Goal: Task Accomplishment & Management: Complete application form

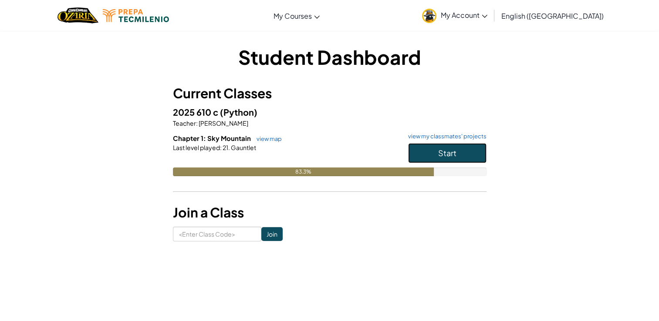
click at [473, 152] on button "Start" at bounding box center [447, 153] width 78 height 20
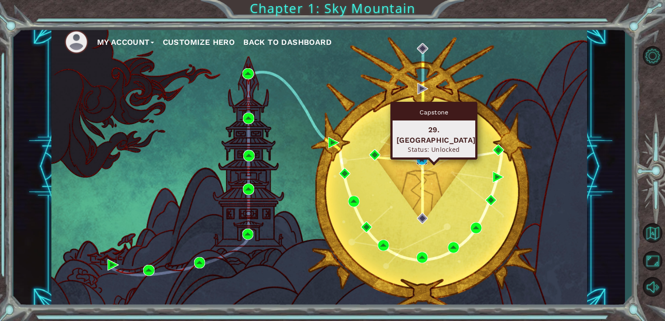
click at [422, 157] on img at bounding box center [422, 159] width 11 height 11
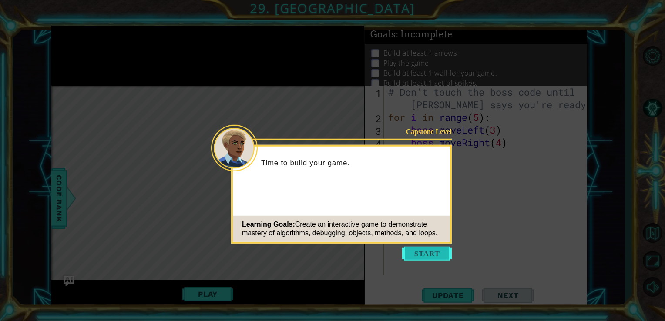
click at [440, 251] on button "Start" at bounding box center [427, 254] width 50 height 14
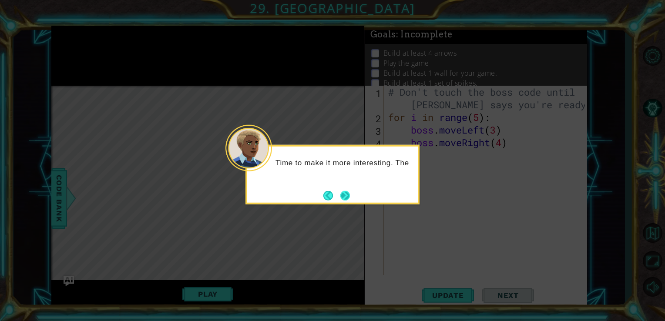
click at [345, 194] on button "Next" at bounding box center [346, 196] width 10 height 10
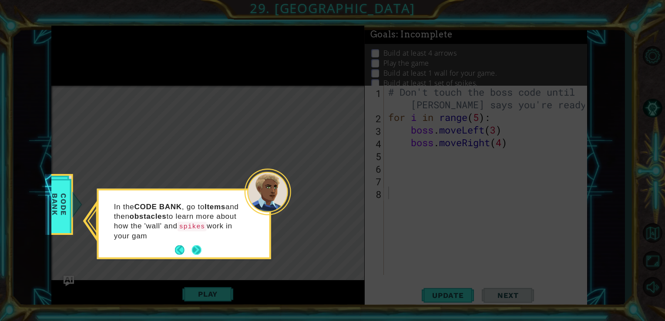
click at [193, 246] on button "Next" at bounding box center [197, 251] width 10 height 10
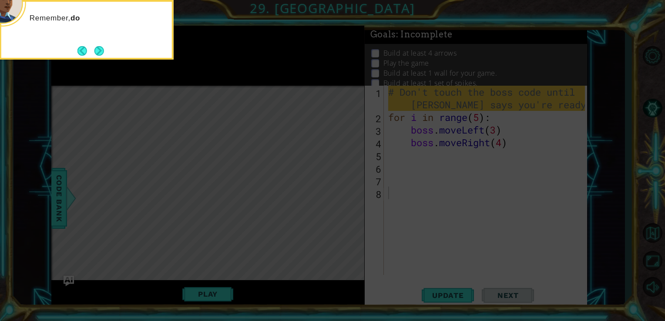
click at [390, 198] on icon at bounding box center [332, 48] width 665 height 547
click at [99, 47] on button "Next" at bounding box center [99, 51] width 10 height 10
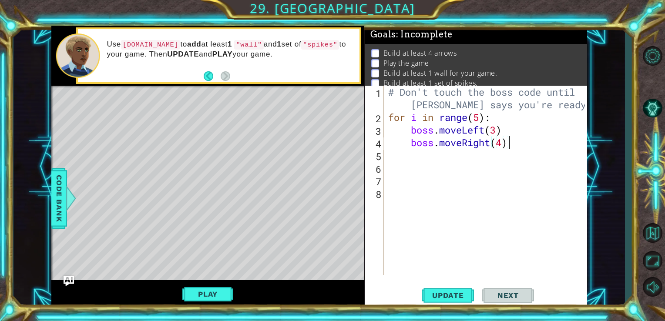
click at [515, 145] on div "# Don't touch the boss code until [PERSON_NAME] says you're ready for i in rang…" at bounding box center [488, 199] width 203 height 227
type textarea "boss.moveRight(4)"
click at [456, 291] on span "Update" at bounding box center [448, 295] width 49 height 9
click at [230, 297] on button "Play" at bounding box center [207, 294] width 51 height 17
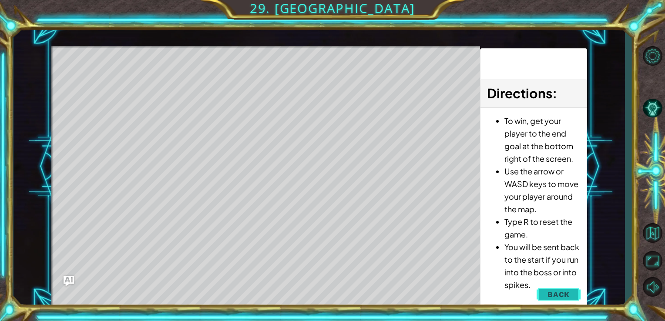
click at [566, 292] on span "Back" at bounding box center [559, 294] width 22 height 9
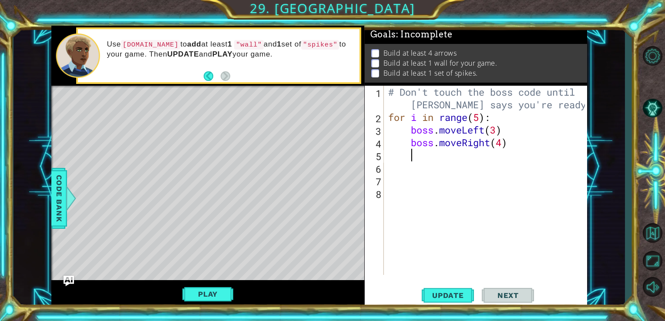
click at [429, 155] on div "# Don't touch the boss code until [PERSON_NAME] says you're ready for i in rang…" at bounding box center [488, 199] width 203 height 227
click at [425, 171] on div "# Don't touch the boss code until [PERSON_NAME] says you're ready for i in rang…" at bounding box center [488, 199] width 203 height 227
click at [419, 156] on div "# Don't touch the boss code until [PERSON_NAME] says you're ready for i in rang…" at bounding box center [488, 199] width 203 height 227
type textarea "h"
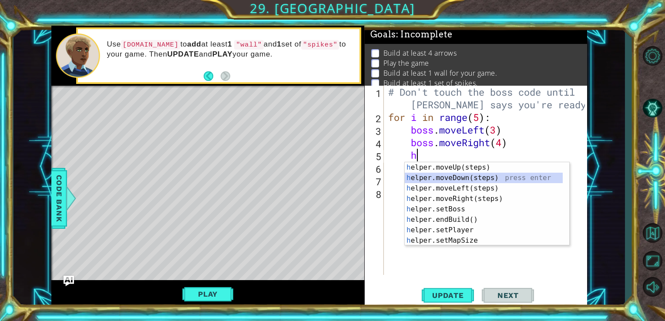
click at [446, 179] on div "h elper.moveUp(steps) press enter h elper.moveDown(steps) press enter h elper.m…" at bounding box center [484, 214] width 158 height 105
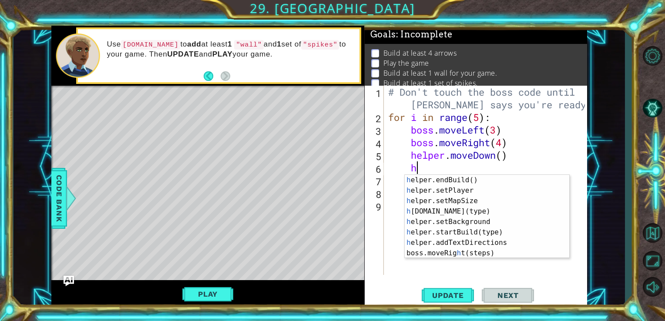
scroll to position [52, 0]
click at [476, 212] on div "h elper.endBuild() press enter h elper.setPlayer press enter h elper.setMapSize…" at bounding box center [484, 227] width 158 height 105
type textarea "[DOMAIN_NAME]("wall")"
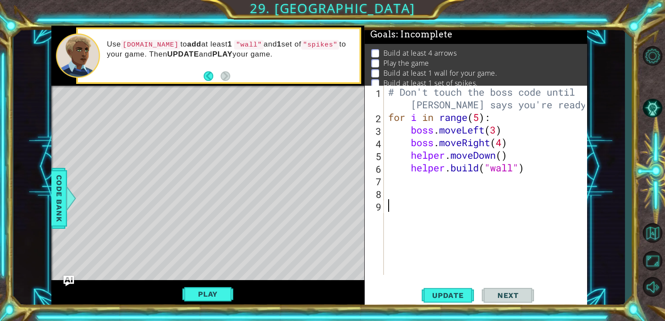
click at [498, 204] on div "# Don't touch the boss code until [PERSON_NAME] says you're ready for i in rang…" at bounding box center [488, 199] width 203 height 227
click at [451, 303] on button "Update" at bounding box center [448, 295] width 52 height 22
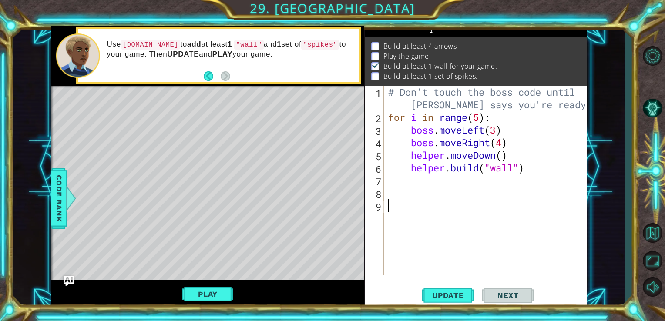
scroll to position [9, 0]
click at [198, 290] on button "Play" at bounding box center [207, 294] width 51 height 17
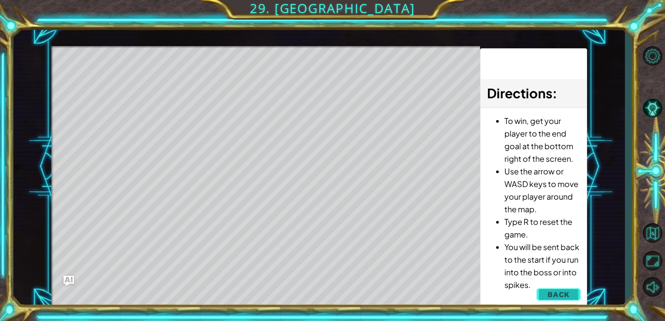
click at [556, 294] on span "Back" at bounding box center [559, 294] width 22 height 9
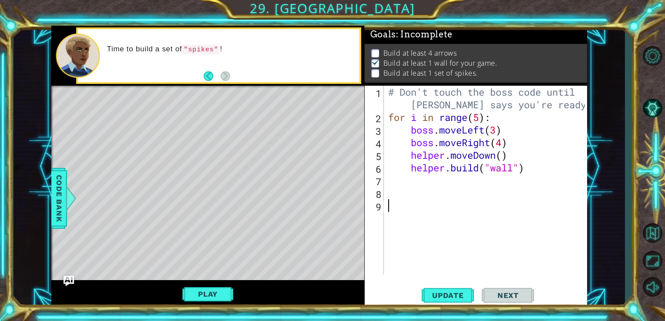
scroll to position [3, 0]
click at [422, 183] on div "# Don't touch the boss code until [PERSON_NAME] says you're ready for i in rang…" at bounding box center [488, 199] width 203 height 227
type textarea "h"
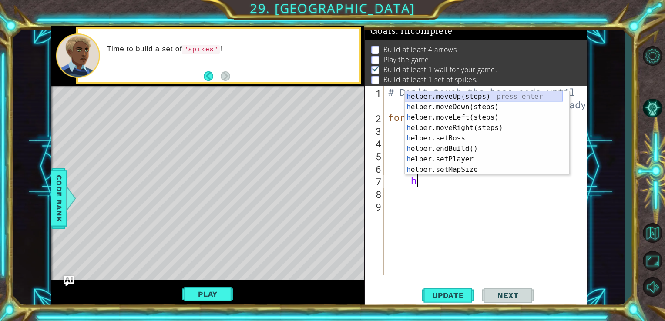
click at [467, 93] on div "h elper.moveUp(steps) press enter h elper.moveDown(steps) press enter h elper.m…" at bounding box center [484, 143] width 158 height 105
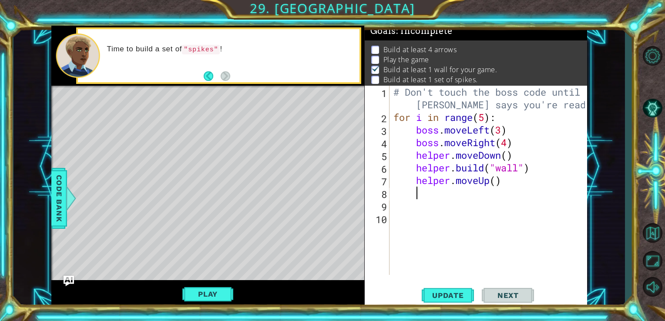
scroll to position [0, 0]
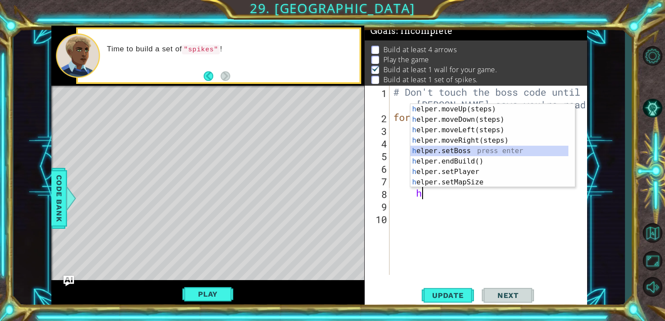
click at [486, 151] on div "h elper.moveUp(steps) press enter h elper.moveDown(steps) press enter h elper.m…" at bounding box center [490, 156] width 158 height 105
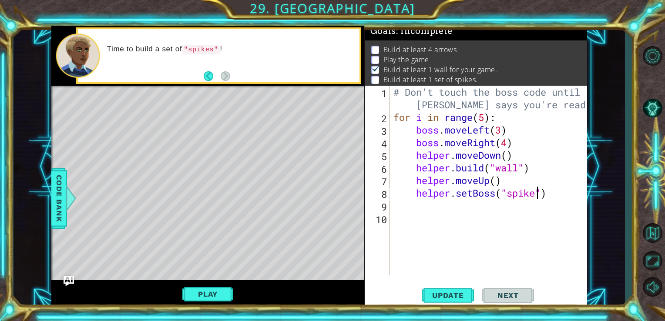
scroll to position [0, 7]
type textarea "helper.setBoss("spikes")"
click at [520, 222] on div "# Don't touch the boss code until [PERSON_NAME] says you're ready for i in rang…" at bounding box center [491, 199] width 198 height 227
click at [459, 290] on button "Update" at bounding box center [448, 295] width 52 height 22
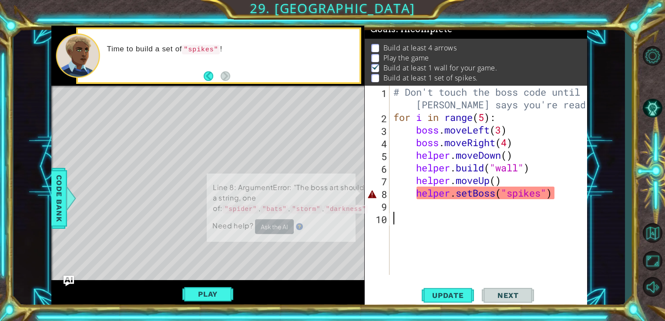
scroll to position [9, 0]
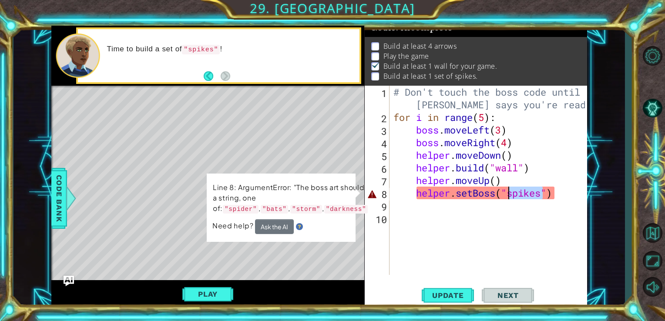
drag, startPoint x: 544, startPoint y: 194, endPoint x: 509, endPoint y: 196, distance: 35.8
click at [509, 196] on div "# Don't touch the boss code until [PERSON_NAME] says you're ready for i in rang…" at bounding box center [491, 199] width 198 height 227
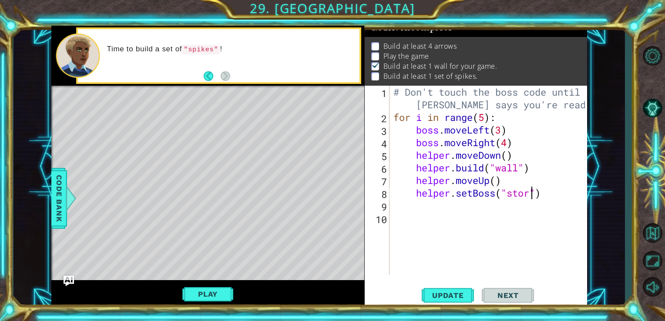
scroll to position [0, 7]
type textarea "helper.setBoss("storm")"
click at [460, 286] on button "Update" at bounding box center [448, 295] width 52 height 22
click at [225, 300] on button "Play" at bounding box center [207, 294] width 51 height 17
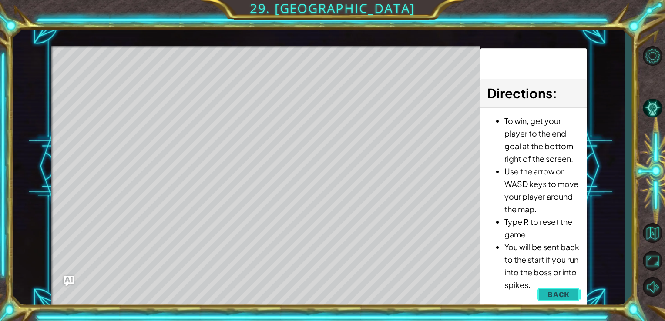
click at [568, 295] on span "Back" at bounding box center [559, 294] width 22 height 9
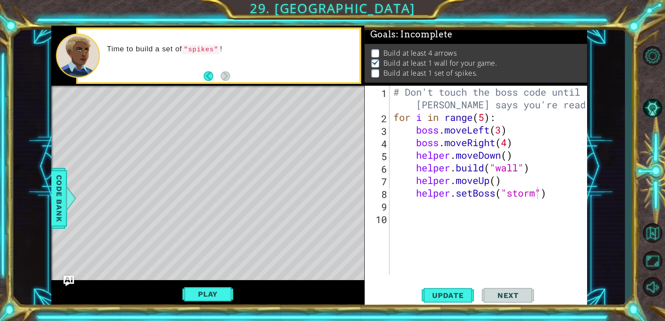
scroll to position [3, 0]
click at [214, 290] on button "Play" at bounding box center [207, 294] width 51 height 17
click at [469, 213] on div "# Don't touch the boss code until [PERSON_NAME] says you're ready for i in rang…" at bounding box center [491, 199] width 198 height 227
click at [447, 205] on div "# Don't touch the boss code until [PERSON_NAME] says you're ready for i in rang…" at bounding box center [491, 199] width 198 height 227
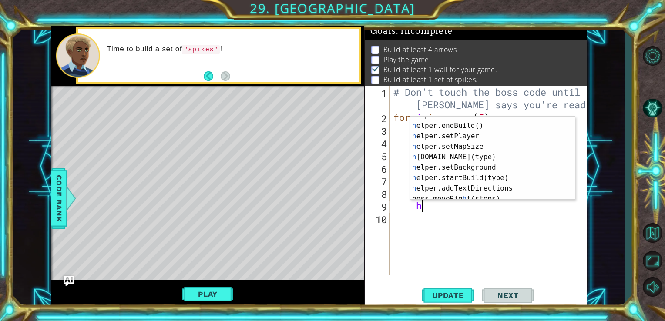
scroll to position [50, 0]
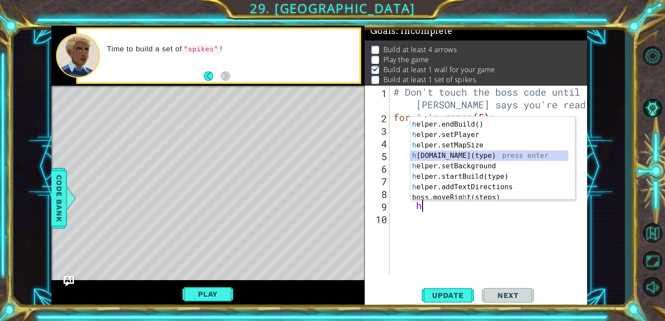
click at [516, 158] on div "h elper.setBoss press enter h elper.endBuild() press enter h elper.setPlayer pr…" at bounding box center [490, 161] width 158 height 105
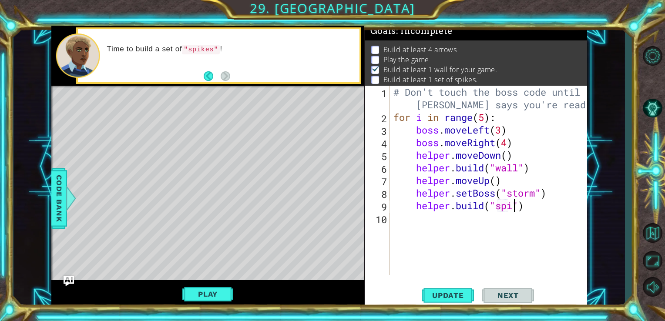
scroll to position [0, 6]
click at [455, 288] on button "Update" at bounding box center [448, 295] width 52 height 22
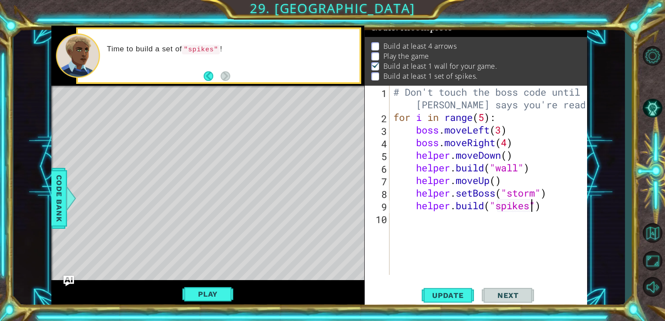
scroll to position [9, 0]
click at [226, 298] on button "Play" at bounding box center [207, 294] width 51 height 17
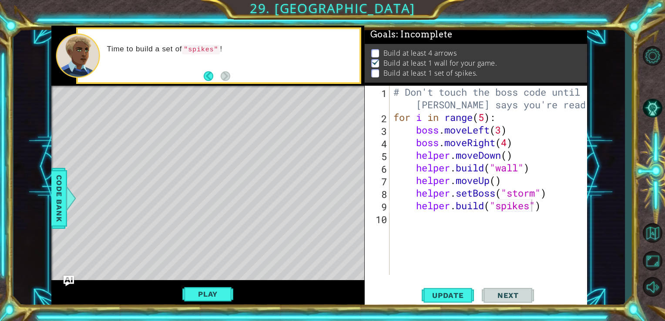
scroll to position [3, 0]
drag, startPoint x: 547, startPoint y: 203, endPoint x: 418, endPoint y: 209, distance: 128.6
click at [418, 209] on div "# Don't touch the boss code until [PERSON_NAME] says you're ready for i in rang…" at bounding box center [491, 199] width 198 height 227
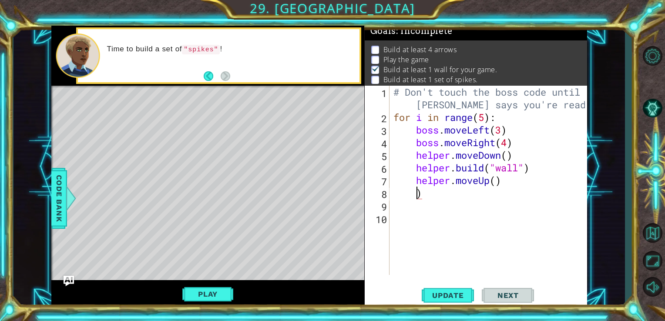
scroll to position [0, 0]
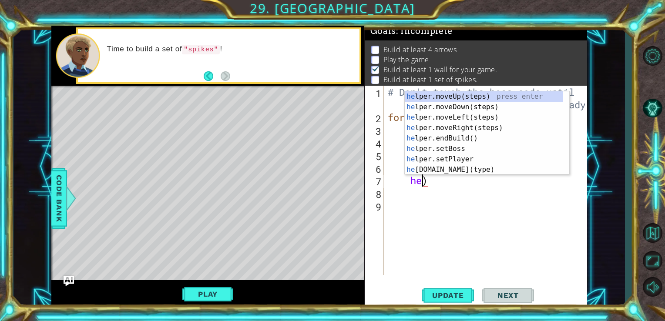
type textarea "h)"
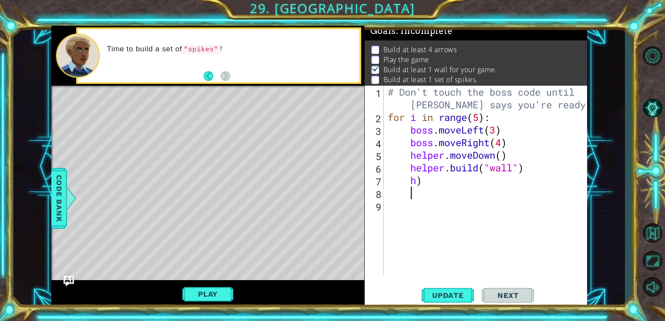
click at [458, 188] on div "# Don't touch the boss code until [PERSON_NAME] says you're ready for i in rang…" at bounding box center [488, 199] width 204 height 227
click at [444, 182] on div "# Don't touch the boss code until [PERSON_NAME] says you're ready for i in rang…" at bounding box center [488, 199] width 204 height 227
type textarea "h"
click at [535, 168] on div "# Don't touch the boss code until [PERSON_NAME] says you're ready for i in rang…" at bounding box center [488, 199] width 204 height 227
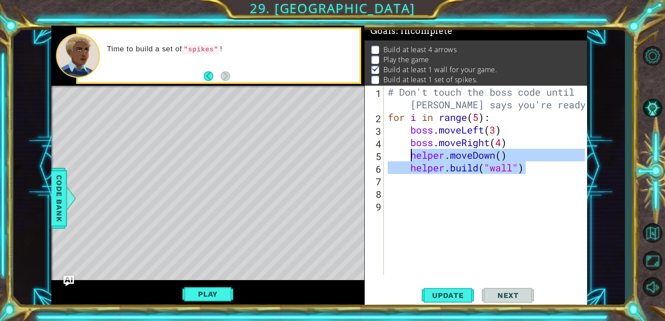
drag, startPoint x: 539, startPoint y: 169, endPoint x: 409, endPoint y: 161, distance: 130.1
click at [409, 161] on div "# Don't touch the boss code until [PERSON_NAME] says you're ready for i in rang…" at bounding box center [488, 199] width 204 height 227
type textarea "helper.moveDown() [DOMAIN_NAME]("wall")"
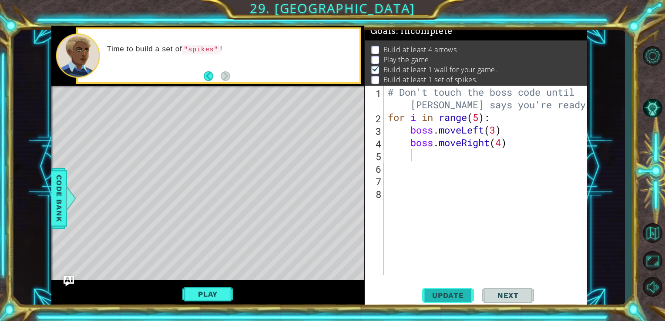
click at [456, 302] on button "Update" at bounding box center [448, 295] width 52 height 22
type textarea "h"
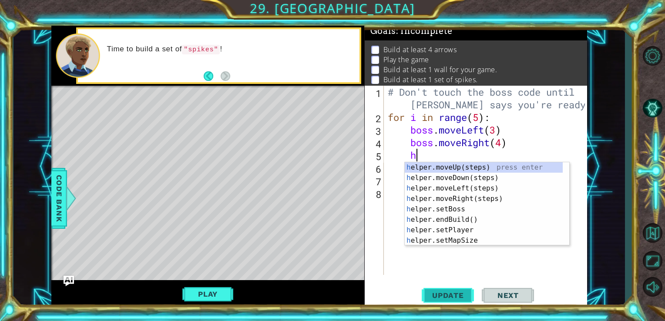
scroll to position [0, 0]
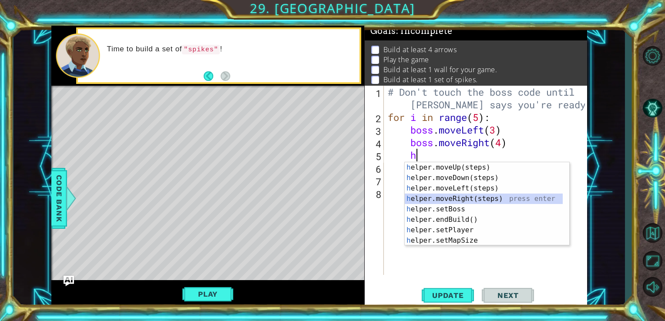
click at [458, 195] on div "h elper.moveUp(steps) press enter h elper.moveDown(steps) press enter h elper.m…" at bounding box center [484, 214] width 158 height 105
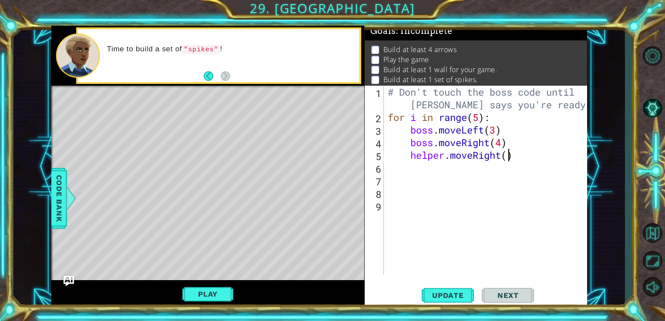
click at [506, 158] on div "# Don't touch the boss code until [PERSON_NAME] says you're ready for i in rang…" at bounding box center [488, 199] width 204 height 227
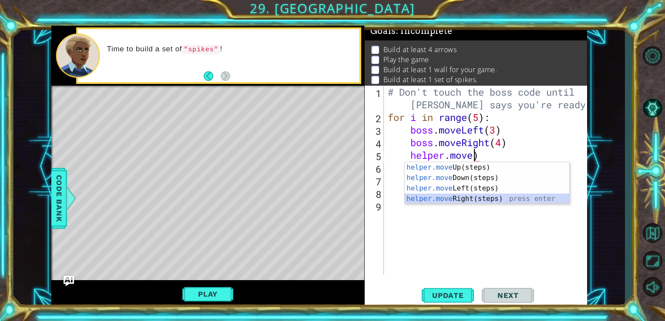
click at [490, 197] on div "helper.move Up(steps) press enter helper.move Down(steps) press enter helper.mo…" at bounding box center [487, 193] width 165 height 63
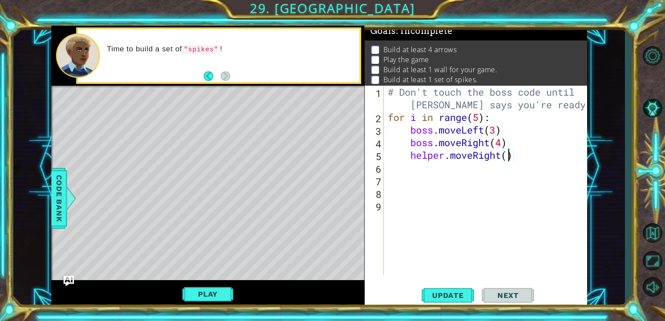
type textarea "helper.moveRight(4)"
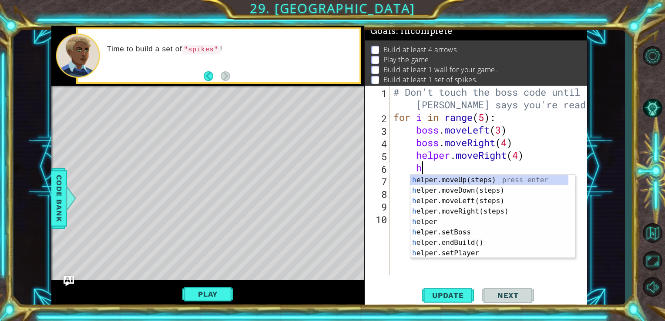
scroll to position [0, 0]
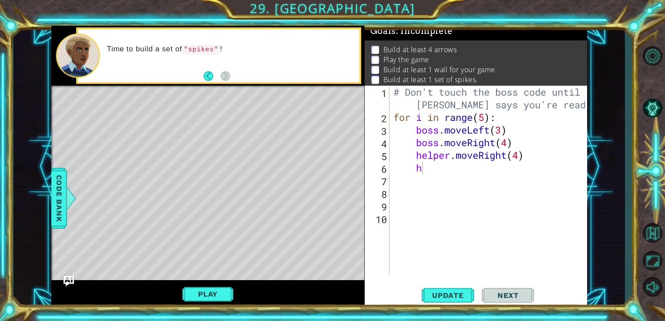
drag, startPoint x: 575, startPoint y: 208, endPoint x: 441, endPoint y: 161, distance: 142.0
click at [441, 161] on body "1 ההההההההההההההההההההההההההההההההההההההההההההההההההההההההההההההההההההההההההההה…" at bounding box center [332, 160] width 665 height 321
click at [431, 167] on div "# Don't touch the boss code until [PERSON_NAME] says you're ready for i in rang…" at bounding box center [491, 199] width 198 height 227
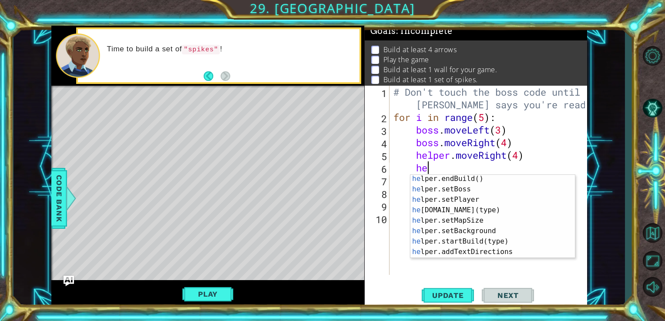
scroll to position [63, 0]
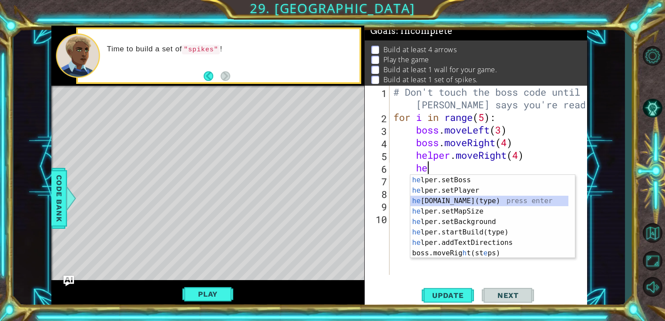
click at [485, 203] on div "he lper.setBoss press enter he lper.setPlayer press enter he [DOMAIN_NAME](type…" at bounding box center [490, 227] width 158 height 105
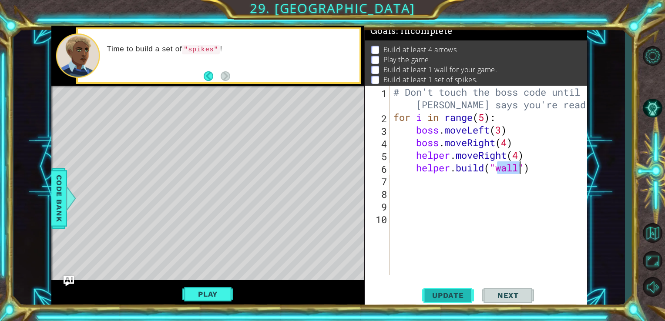
type textarea "[DOMAIN_NAME]("wall")"
click at [470, 297] on span "Update" at bounding box center [448, 295] width 49 height 9
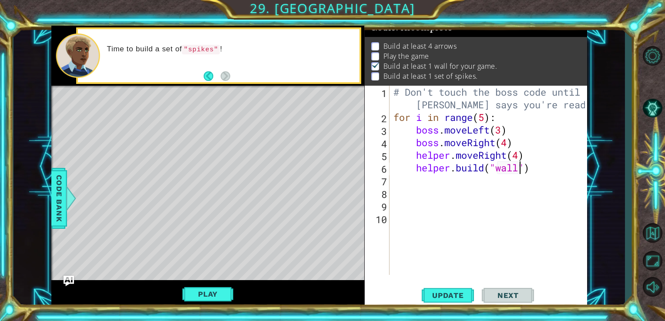
scroll to position [9, 0]
click at [214, 290] on button "Play" at bounding box center [207, 294] width 51 height 17
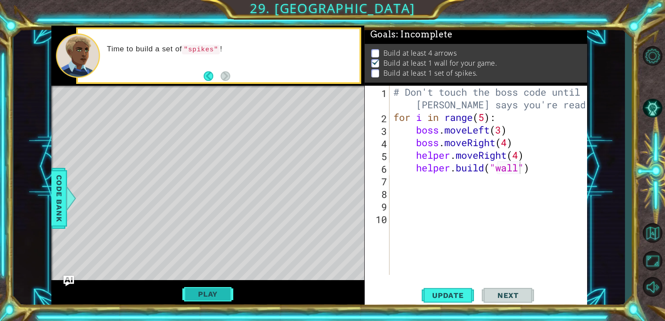
scroll to position [3, 0]
click at [533, 172] on div "# Don't touch the boss code until [PERSON_NAME] says you're ready for i in rang…" at bounding box center [491, 199] width 198 height 227
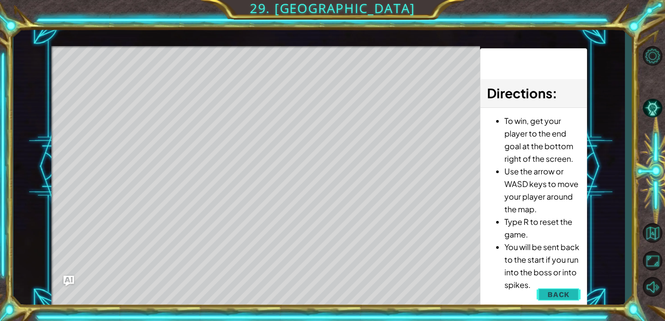
click at [557, 293] on span "Back" at bounding box center [559, 294] width 22 height 9
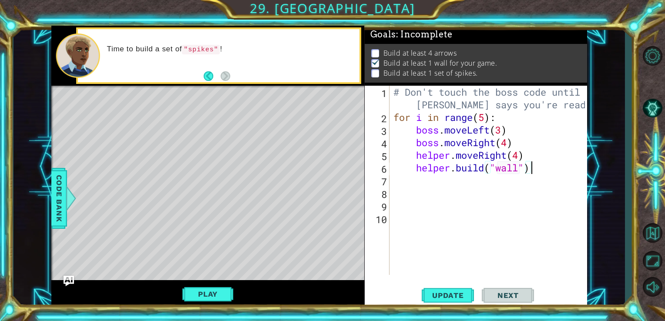
click at [536, 162] on div "# Don't touch the boss code until [PERSON_NAME] says you're ready for i in rang…" at bounding box center [491, 199] width 198 height 227
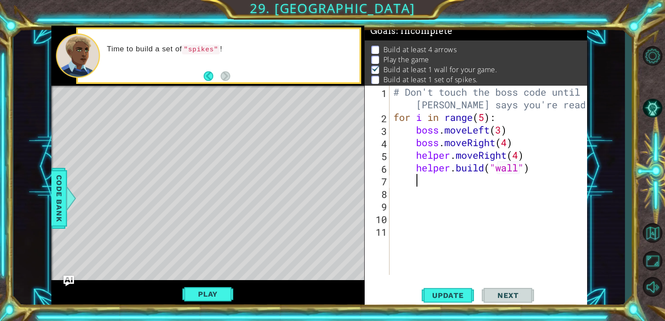
scroll to position [0, 0]
type textarea "h"
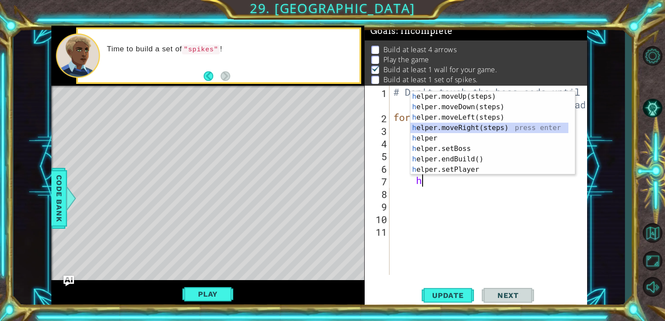
click at [490, 128] on div "h elper.moveUp(steps) press enter h elper.moveDown(steps) press enter h elper.m…" at bounding box center [490, 143] width 158 height 105
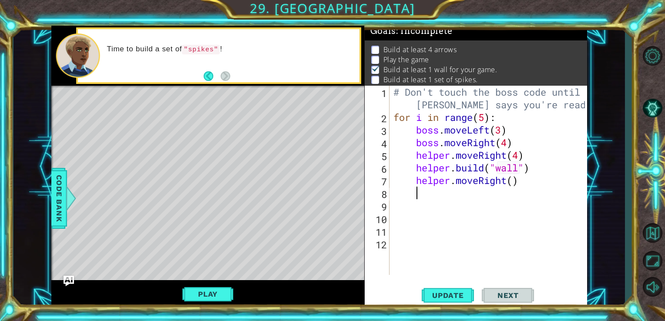
click at [515, 187] on div "# Don't touch the boss code until [PERSON_NAME] says you're ready for i in rang…" at bounding box center [491, 199] width 198 height 227
click at [514, 186] on div "# Don't touch the boss code until [PERSON_NAME] says you're ready for i in rang…" at bounding box center [491, 199] width 198 height 227
type textarea "helper.moveRight(1)"
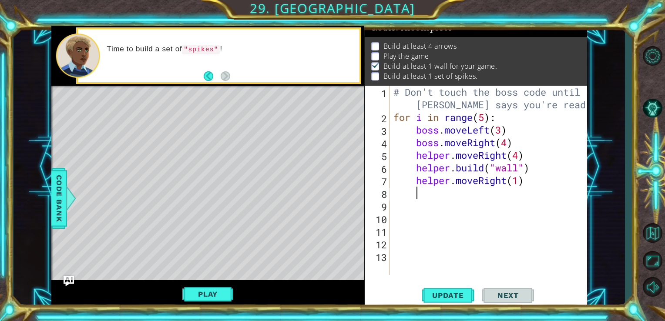
scroll to position [0, 0]
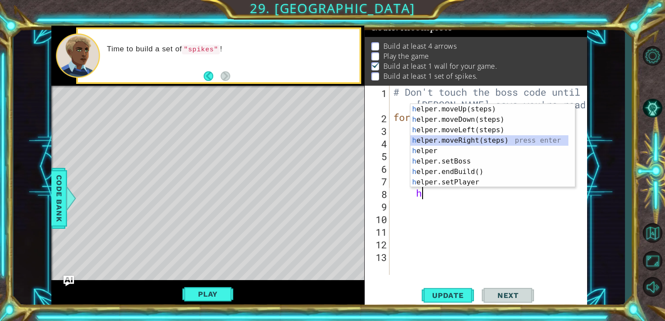
click at [573, 141] on div at bounding box center [571, 145] width 9 height 83
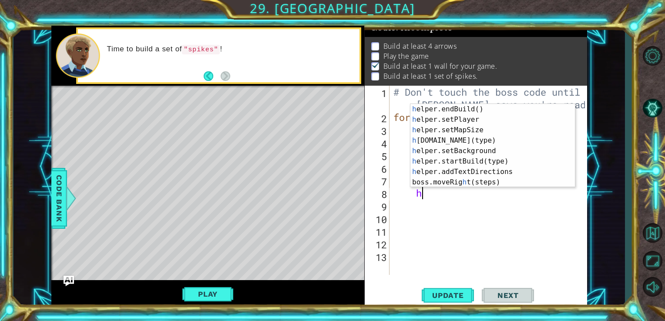
scroll to position [63, 0]
click at [507, 142] on div "h elper.endBuild() press enter h elper.setPlayer press enter h elper.setMapSize…" at bounding box center [490, 156] width 158 height 105
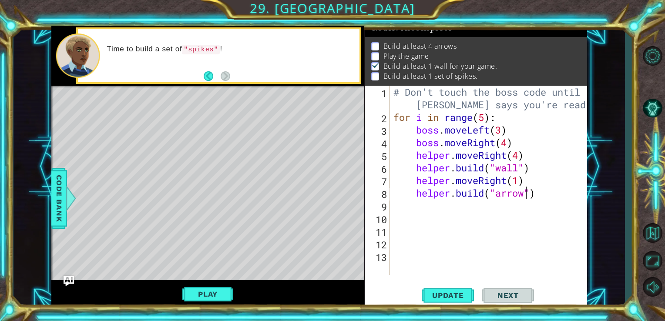
scroll to position [0, 6]
type textarea "[DOMAIN_NAME]("arrow")"
click at [453, 296] on span "Update" at bounding box center [448, 295] width 49 height 9
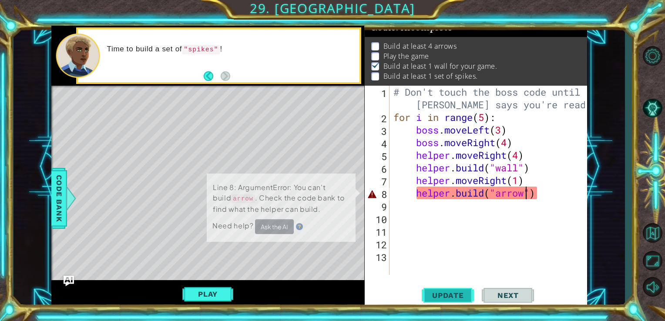
scroll to position [9, 0]
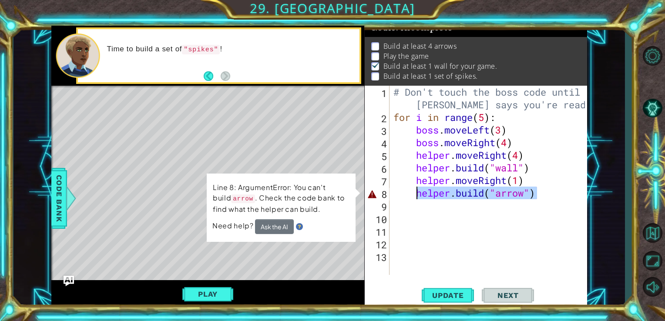
drag, startPoint x: 542, startPoint y: 192, endPoint x: 415, endPoint y: 199, distance: 127.4
click at [415, 199] on div "# Don't touch the boss code until [PERSON_NAME] says you're ready for i in rang…" at bounding box center [491, 199] width 198 height 227
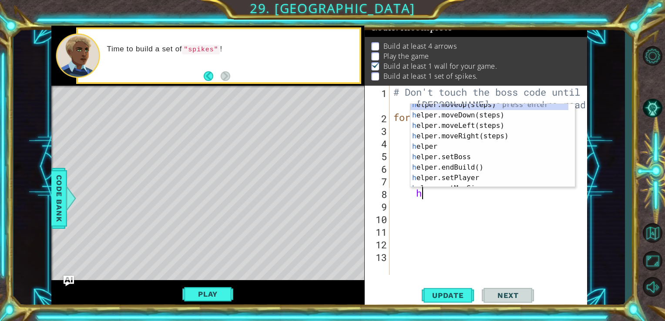
scroll to position [0, 0]
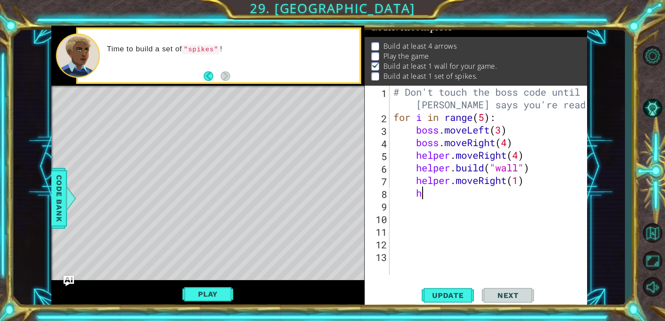
click at [453, 196] on div "# Don't touch the boss code until [PERSON_NAME] says you're ready for i in rang…" at bounding box center [491, 199] width 198 height 227
type textarea "h"
click at [54, 182] on span "Code Bank" at bounding box center [59, 198] width 14 height 53
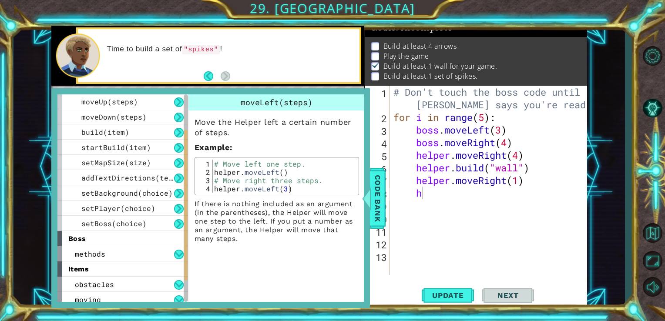
scroll to position [96, 0]
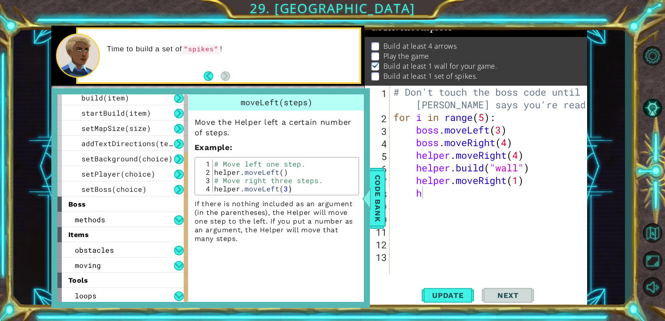
drag, startPoint x: 185, startPoint y: 125, endPoint x: 187, endPoint y: 234, distance: 109.8
click at [187, 234] on div at bounding box center [186, 199] width 4 height 208
click at [178, 250] on button at bounding box center [179, 251] width 10 height 10
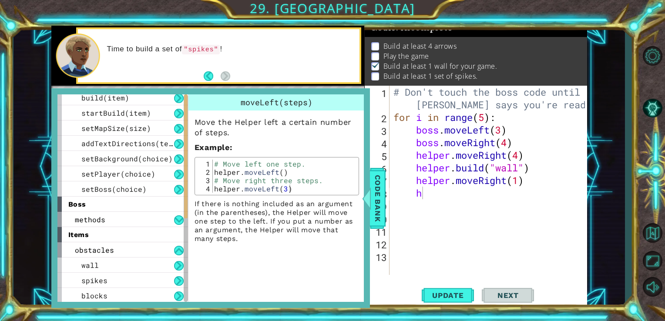
scroll to position [0, 0]
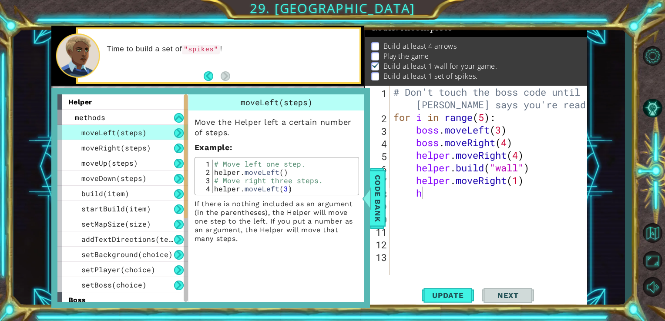
drag, startPoint x: 186, startPoint y: 140, endPoint x: 187, endPoint y: 118, distance: 22.2
click at [187, 118] on div at bounding box center [186, 199] width 4 height 208
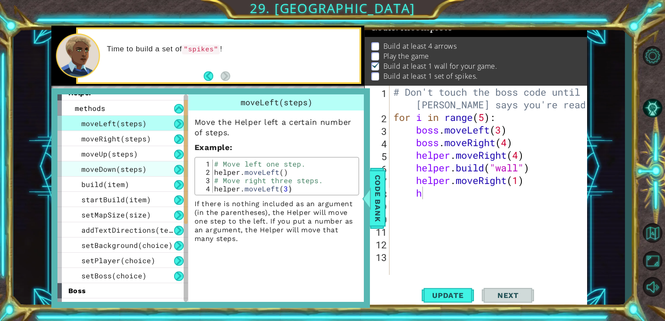
drag, startPoint x: 187, startPoint y: 118, endPoint x: 182, endPoint y: 162, distance: 44.7
click at [182, 162] on div "helper methods moveLeft(steps) moveRight(steps) moveUp(steps) moveDown(steps) b…" at bounding box center [122, 199] width 131 height 208
drag, startPoint x: 182, startPoint y: 162, endPoint x: 185, endPoint y: 133, distance: 28.8
click at [185, 133] on div "helper methods moveLeft(steps) moveRight(steps) moveUp(steps) moveDown(steps) b…" at bounding box center [122, 199] width 131 height 208
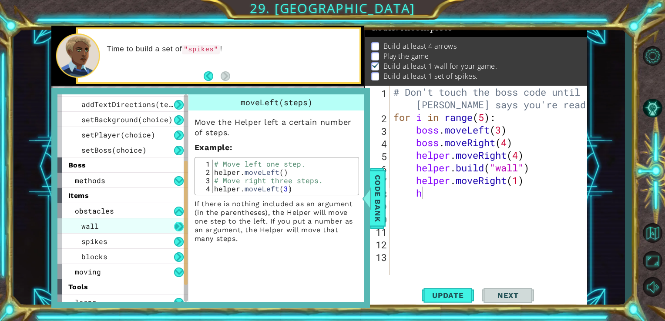
scroll to position [142, 0]
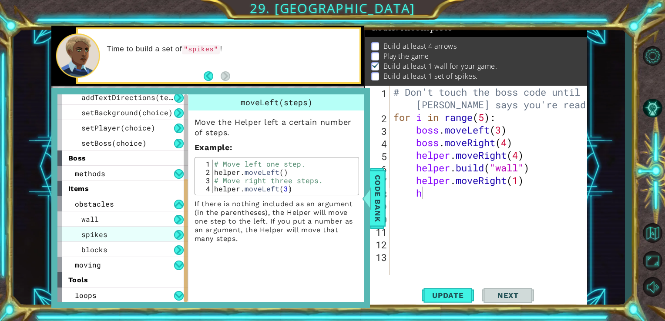
drag, startPoint x: 185, startPoint y: 133, endPoint x: 173, endPoint y: 232, distance: 99.6
click at [173, 232] on div "helper methods moveLeft(steps) moveRight(steps) moveUp(steps) moveDown(steps) b…" at bounding box center [122, 199] width 131 height 208
click at [176, 235] on button at bounding box center [179, 235] width 10 height 10
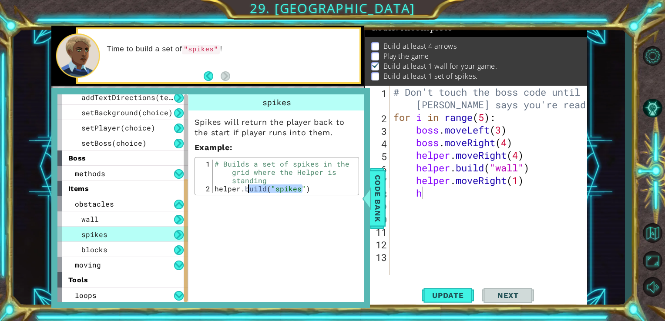
drag, startPoint x: 304, startPoint y: 191, endPoint x: 248, endPoint y: 188, distance: 55.9
click at [248, 188] on div "# Builds a set of spikes in the grid where the Helper is standing helper . buil…" at bounding box center [285, 193] width 144 height 66
drag, startPoint x: 248, startPoint y: 188, endPoint x: 216, endPoint y: 184, distance: 32.0
click at [216, 184] on div "# Builds a set of spikes in the grid where the Helper is standing helper . buil…" at bounding box center [285, 193] width 144 height 66
click at [213, 187] on div "# Builds a set of spikes in the grid where the Helper is standing helper . buil…" at bounding box center [285, 193] width 144 height 66
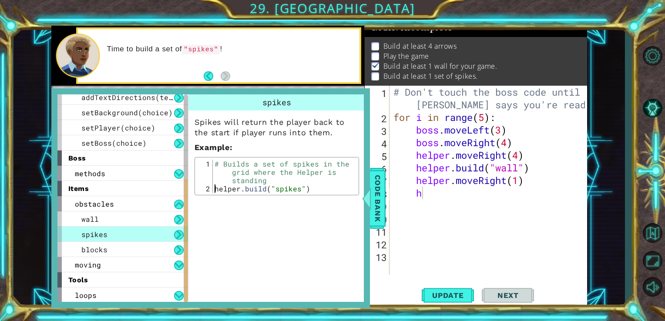
type textarea "[DOMAIN_NAME]("spikes")"
drag, startPoint x: 212, startPoint y: 188, endPoint x: 284, endPoint y: 189, distance: 72.7
click at [284, 189] on div "[DOMAIN_NAME]("spikes") 1 2 # Builds a set of spikes in the grid where the Help…" at bounding box center [276, 176] width 159 height 33
click at [435, 196] on div "# Don't touch the boss code until [PERSON_NAME] says you're ready for i in rang…" at bounding box center [491, 199] width 198 height 227
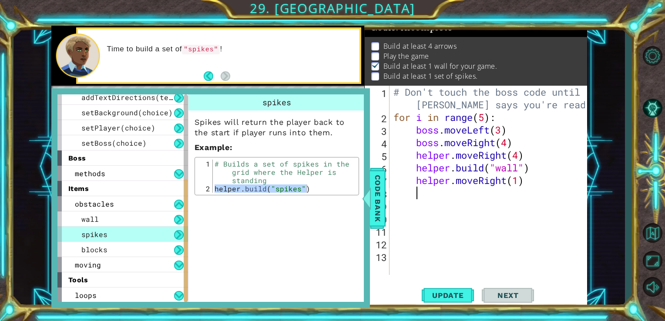
paste textarea "[DOMAIN_NAME]("spikes")"
type textarea "[DOMAIN_NAME]("spikes")"
click at [184, 296] on div at bounding box center [185, 241] width 3 height 124
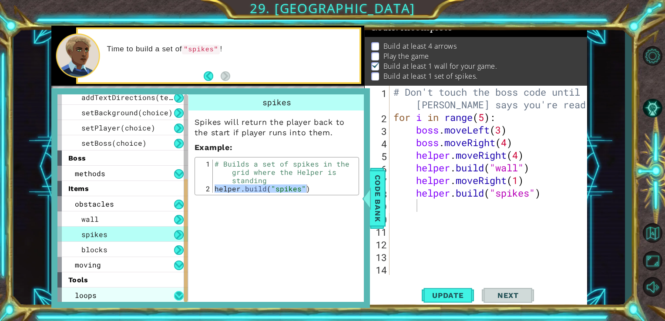
click at [181, 295] on button at bounding box center [179, 296] width 10 height 10
click at [178, 294] on button at bounding box center [179, 296] width 10 height 10
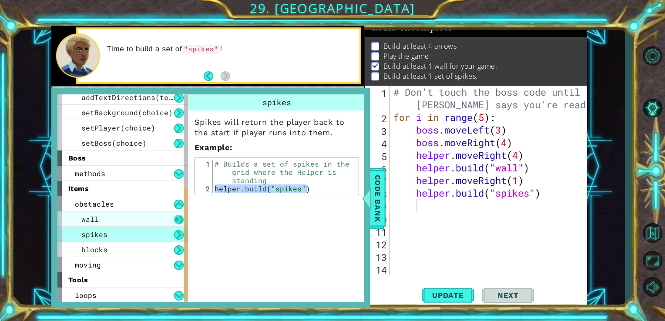
drag, startPoint x: 186, startPoint y: 192, endPoint x: 183, endPoint y: 223, distance: 30.3
click at [183, 223] on div "helper methods moveLeft(steps) moveRight(steps) moveUp(steps) moveDown(steps) b…" at bounding box center [122, 199] width 131 height 208
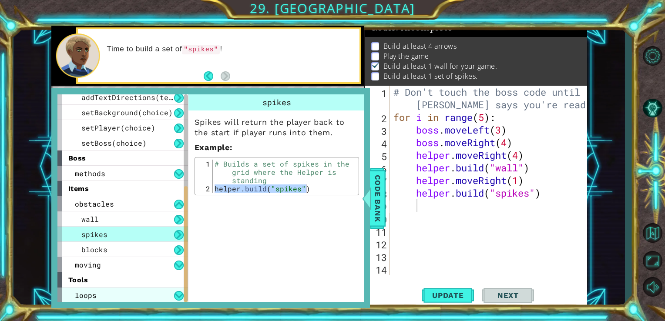
click at [179, 289] on div "loops" at bounding box center [122, 295] width 131 height 15
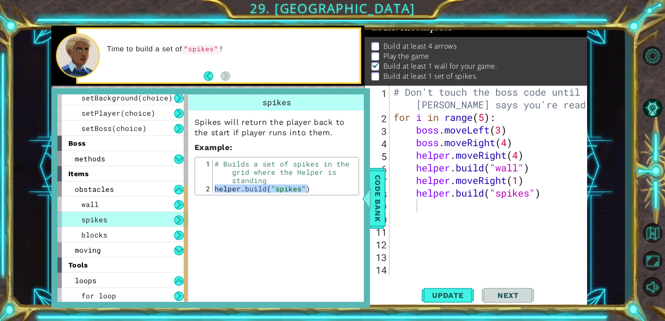
drag, startPoint x: 186, startPoint y: 281, endPoint x: 188, endPoint y: 307, distance: 26.2
click at [188, 307] on div "helper methods moveLeft(steps) moveRight(steps) moveUp(steps) moveDown(steps) b…" at bounding box center [210, 198] width 319 height 220
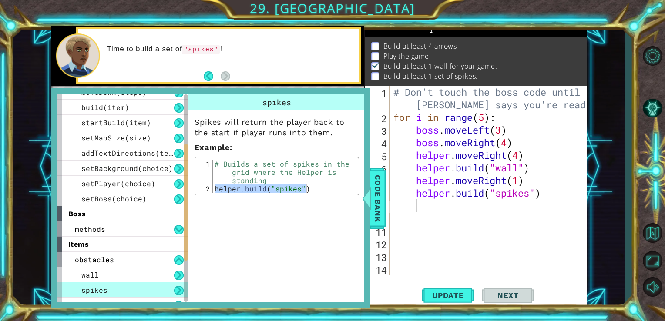
drag, startPoint x: 186, startPoint y: 275, endPoint x: 184, endPoint y: 233, distance: 42.3
click at [184, 233] on div at bounding box center [185, 202] width 3 height 117
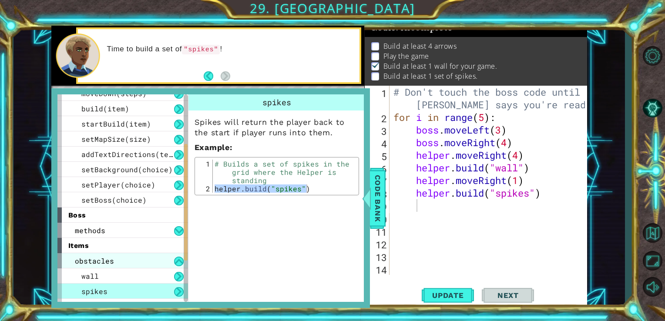
click at [156, 260] on div "obstacles" at bounding box center [122, 260] width 131 height 15
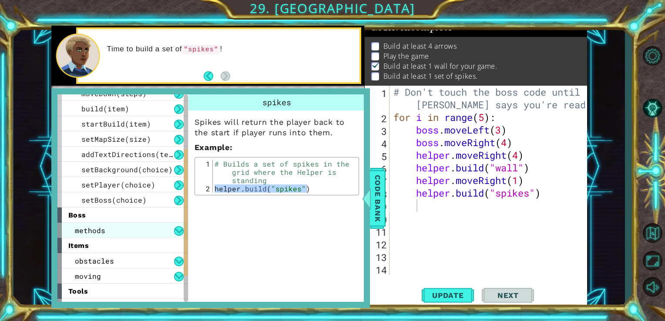
click at [172, 233] on div "methods" at bounding box center [122, 230] width 131 height 15
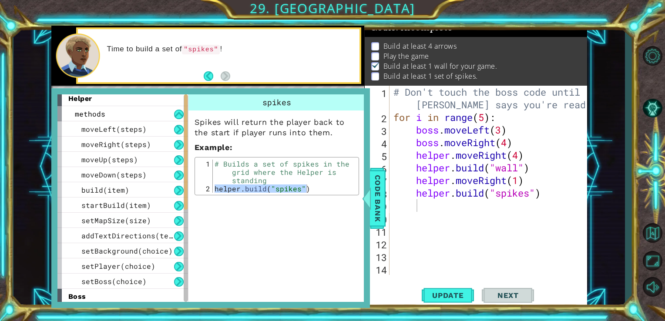
scroll to position [0, 0]
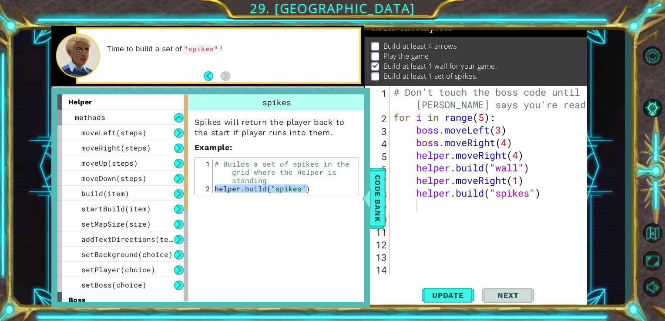
drag, startPoint x: 187, startPoint y: 177, endPoint x: 187, endPoint y: 128, distance: 49.2
click at [187, 128] on div at bounding box center [186, 199] width 4 height 208
click at [175, 190] on button at bounding box center [179, 194] width 10 height 10
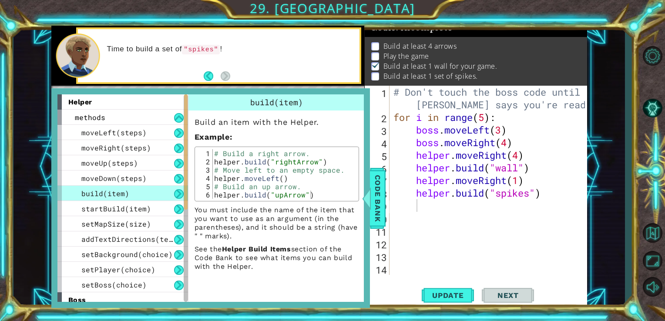
type textarea "[DOMAIN_NAME]("rightArrow")"
drag, startPoint x: 327, startPoint y: 162, endPoint x: 216, endPoint y: 162, distance: 110.6
click at [216, 162] on div "# Build a right arrow. helper . build ( "rightArrow" ) # Move left to an empty …" at bounding box center [285, 182] width 144 height 66
drag, startPoint x: 216, startPoint y: 162, endPoint x: 233, endPoint y: 162, distance: 17.4
click at [429, 203] on div "# Don't touch the boss code until [PERSON_NAME] says you're ready for i in rang…" at bounding box center [491, 199] width 198 height 227
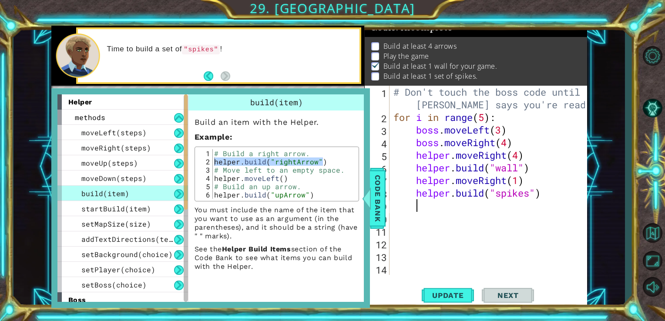
paste textarea "[DOMAIN_NAME]("rightArrow")"
click at [449, 294] on span "Update" at bounding box center [448, 295] width 49 height 9
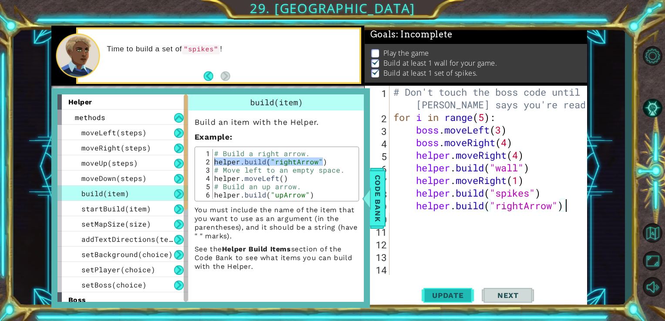
scroll to position [7, 0]
click at [449, 294] on span "Update" at bounding box center [448, 295] width 49 height 9
click at [382, 194] on span "Code Bank" at bounding box center [378, 198] width 14 height 53
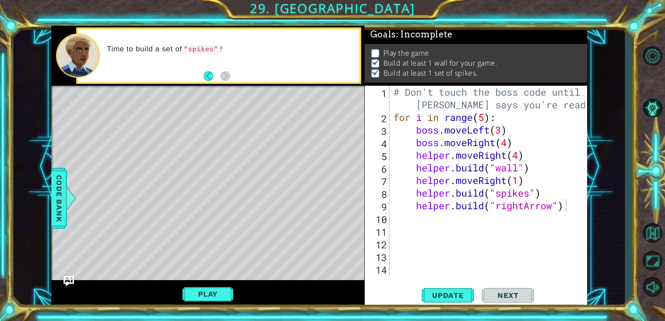
scroll to position [0, 0]
click at [211, 293] on button "Play" at bounding box center [207, 294] width 51 height 17
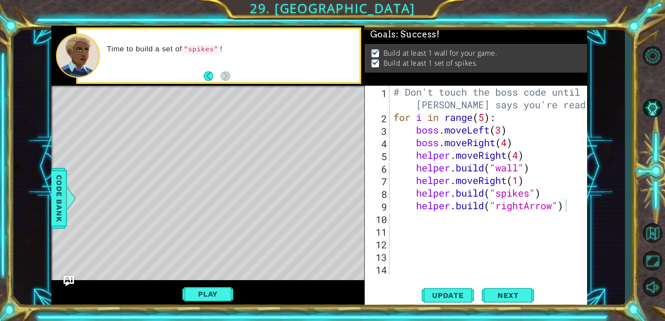
click at [360, 230] on div "Level Map" at bounding box center [252, 214] width 402 height 257
click at [554, 207] on div "# Don't touch the boss code until [PERSON_NAME] says you're ready for i in rang…" at bounding box center [491, 199] width 198 height 227
drag, startPoint x: 527, startPoint y: 206, endPoint x: 498, endPoint y: 205, distance: 29.2
click at [498, 205] on div "# Don't touch the boss code until [PERSON_NAME] says you're ready for i in rang…" at bounding box center [491, 199] width 198 height 227
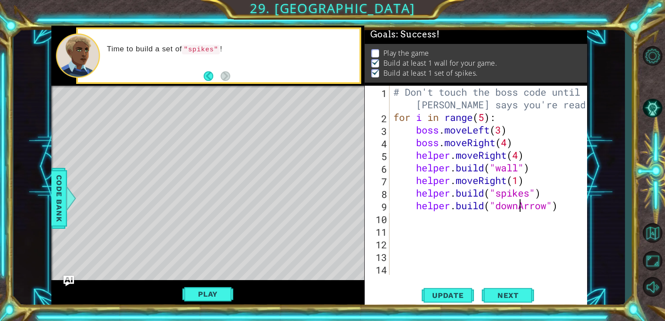
scroll to position [0, 5]
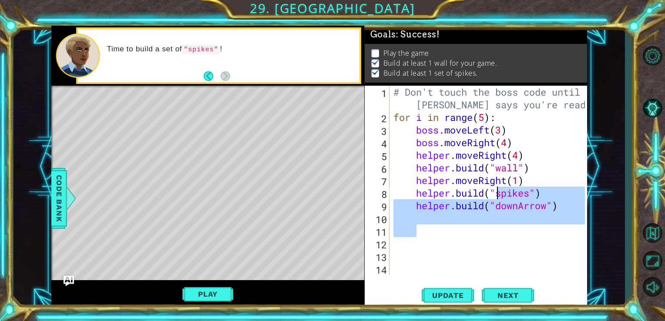
drag, startPoint x: 508, startPoint y: 232, endPoint x: 496, endPoint y: 192, distance: 41.9
click at [496, 192] on div "# Don't touch the boss code until [PERSON_NAME] says you're ready for i in rang…" at bounding box center [491, 199] width 198 height 227
click at [496, 192] on div "# Don't touch the boss code until [PERSON_NAME] says you're ready for i in rang…" at bounding box center [488, 180] width 193 height 189
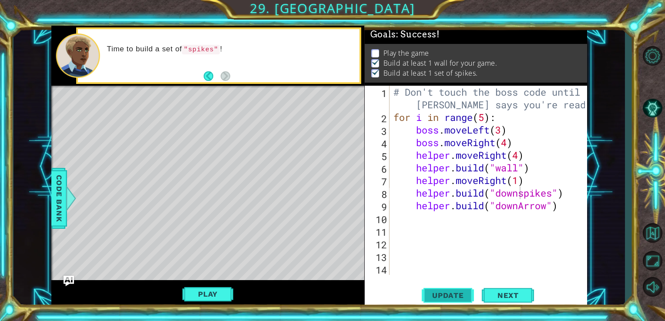
click at [463, 297] on span "Update" at bounding box center [448, 295] width 49 height 9
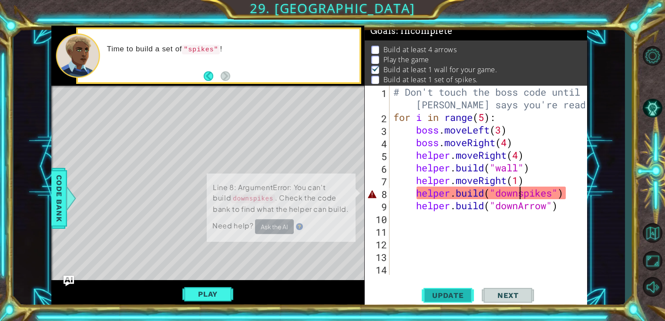
scroll to position [3, 0]
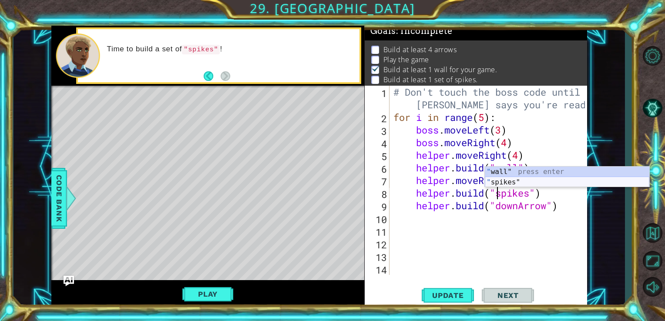
click at [525, 183] on div "" wall" press enter " spikes" press enter" at bounding box center [567, 188] width 165 height 42
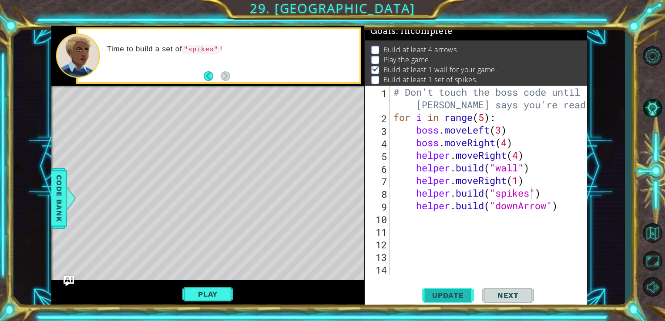
click at [451, 295] on span "Update" at bounding box center [448, 295] width 49 height 9
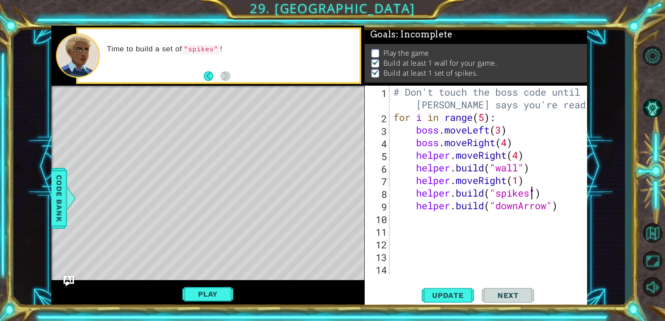
scroll to position [7, 0]
click at [197, 292] on button "Play" at bounding box center [207, 294] width 51 height 17
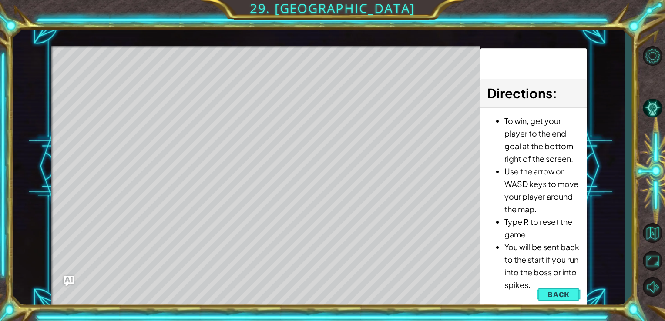
scroll to position [0, 0]
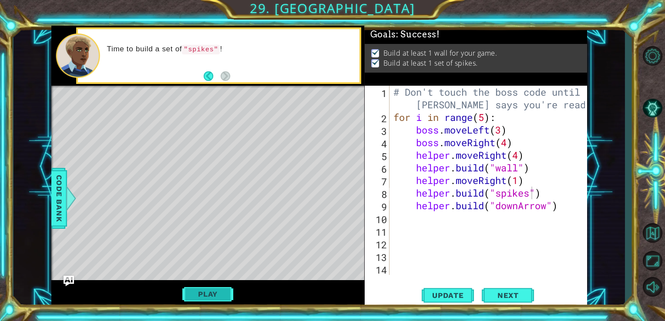
click at [197, 292] on button "Play" at bounding box center [207, 294] width 51 height 17
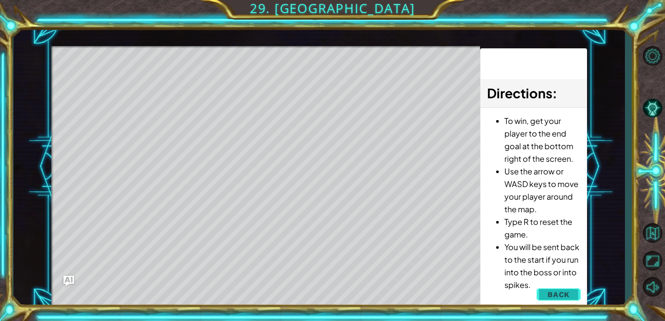
click at [557, 295] on span "Back" at bounding box center [559, 294] width 22 height 9
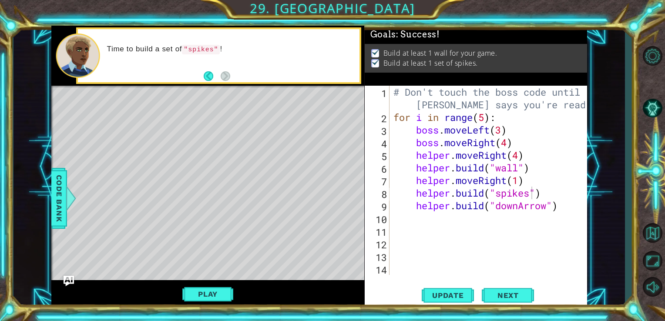
click at [500, 193] on div "# Don't touch the boss code until [PERSON_NAME] says you're ready for i in rang…" at bounding box center [491, 199] width 198 height 227
click at [495, 192] on div "# Don't touch the boss code until [PERSON_NAME] says you're ready for i in rang…" at bounding box center [491, 199] width 198 height 227
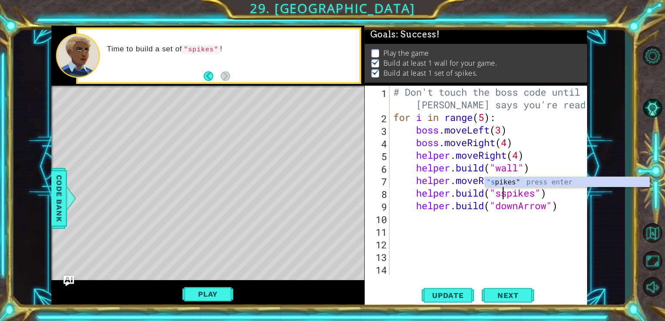
type textarea "[DOMAIN_NAME]("spikes")"
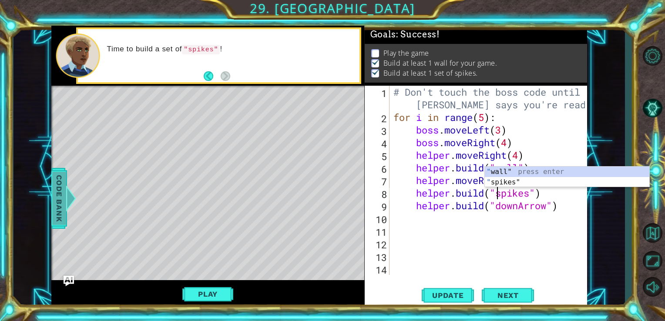
click at [59, 179] on span "Code Bank" at bounding box center [59, 198] width 14 height 53
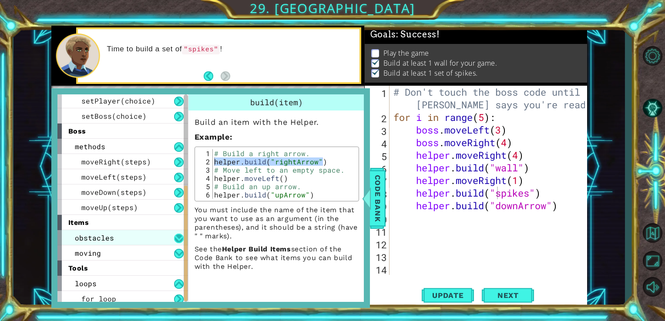
scroll to position [172, 0]
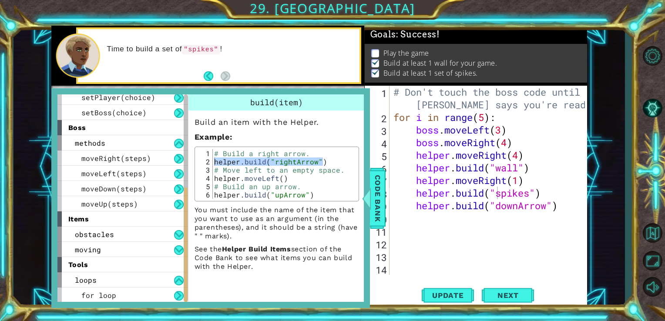
drag, startPoint x: 185, startPoint y: 132, endPoint x: 178, endPoint y: 260, distance: 128.2
click at [178, 260] on div "helper methods moveLeft(steps) moveRight(steps) moveUp(steps) moveDown(steps) b…" at bounding box center [122, 199] width 131 height 208
click at [153, 233] on div "obstacles" at bounding box center [122, 234] width 131 height 15
click at [167, 265] on div "spikes" at bounding box center [122, 264] width 131 height 15
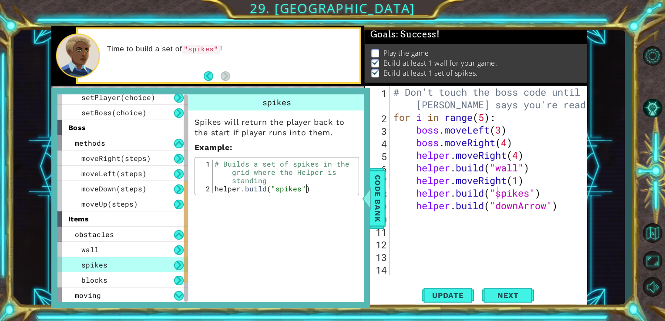
drag, startPoint x: 311, startPoint y: 187, endPoint x: 227, endPoint y: 193, distance: 83.4
click at [227, 193] on div "[DOMAIN_NAME]("spikes") 1 2 # Builds a set of spikes in the grid where the Help…" at bounding box center [277, 176] width 165 height 38
click at [214, 163] on div "# Builds a set of spikes in the grid where the Helper is standing helper . buil…" at bounding box center [285, 193] width 144 height 66
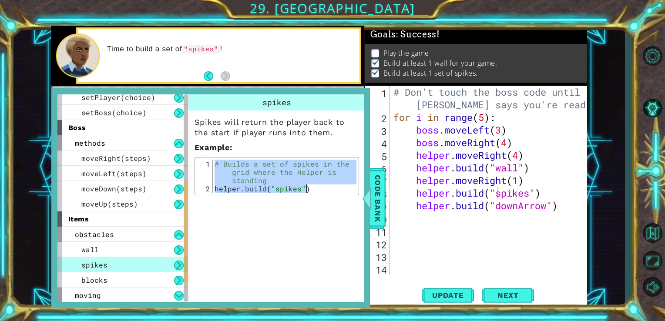
drag, startPoint x: 204, startPoint y: 162, endPoint x: 237, endPoint y: 197, distance: 48.1
click at [237, 197] on div "spikes Spikes will return the player back to the start if player runs into them…" at bounding box center [277, 147] width 177 height 105
type textarea "# Builds a set of spikes in the grid where the Helper is standing [DOMAIN_NAME]…"
drag, startPoint x: 237, startPoint y: 197, endPoint x: 222, endPoint y: 180, distance: 23.1
drag, startPoint x: 552, startPoint y: 193, endPoint x: 416, endPoint y: 195, distance: 135.9
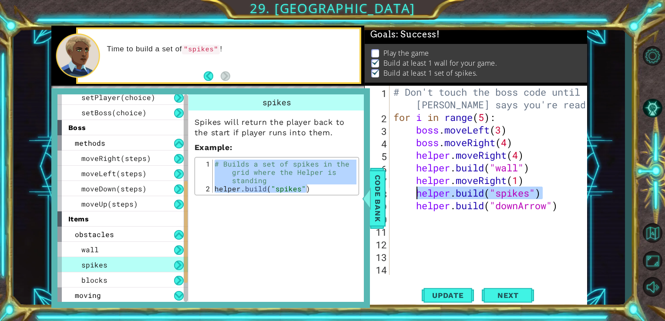
click at [416, 195] on div "# Don't touch the boss code until [PERSON_NAME] says you're ready for i in rang…" at bounding box center [491, 199] width 198 height 227
paste textarea "[DOMAIN_NAME]("spikes")"
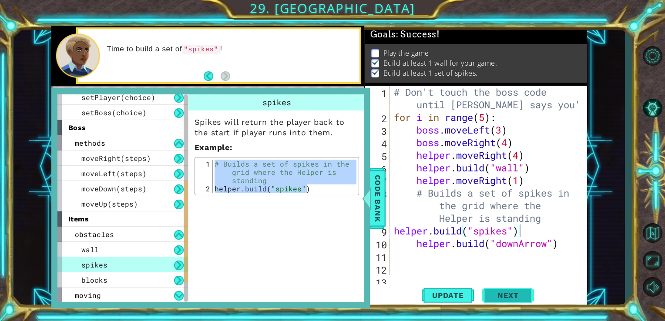
click at [495, 294] on span "Next" at bounding box center [508, 297] width 39 height 9
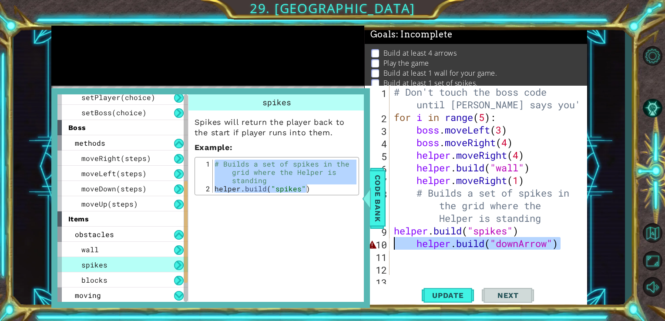
drag, startPoint x: 567, startPoint y: 243, endPoint x: 395, endPoint y: 243, distance: 172.0
click at [395, 243] on div "# Don't touch the boss code until [PERSON_NAME] says you're ready for i in rang…" at bounding box center [487, 199] width 191 height 227
type textarea "[DOMAIN_NAME]("downArrow")"
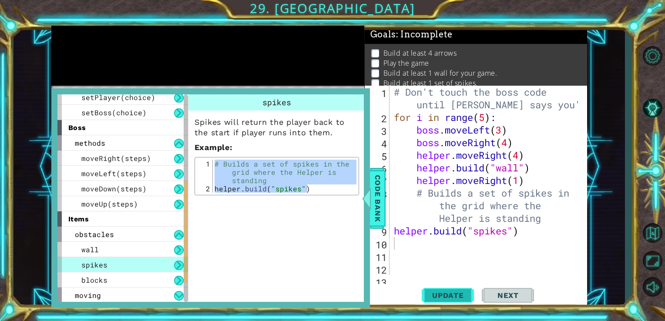
click at [446, 294] on span "Update" at bounding box center [448, 295] width 49 height 9
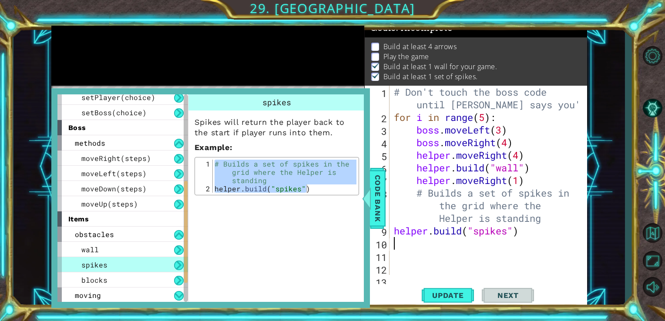
scroll to position [9, 0]
click at [378, 209] on span "Code Bank" at bounding box center [378, 198] width 14 height 53
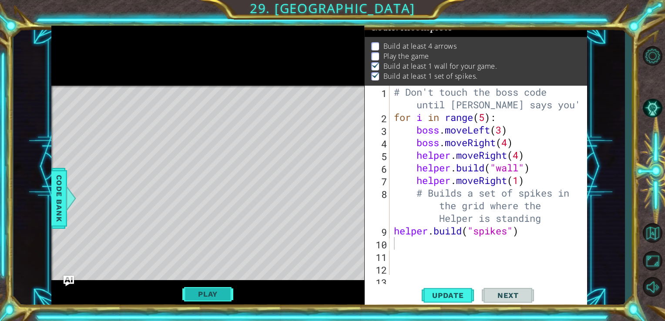
click at [228, 290] on button "Play" at bounding box center [207, 294] width 51 height 17
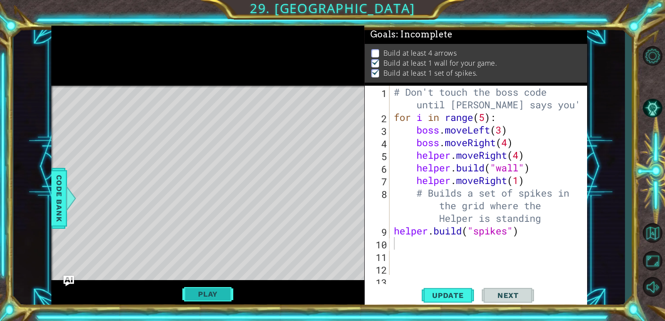
scroll to position [3, 0]
type textarea "[DOMAIN_NAME]("spikes")"
click at [527, 231] on div "# Don't touch the boss code until [PERSON_NAME] says you're ready for i in rang…" at bounding box center [487, 199] width 191 height 227
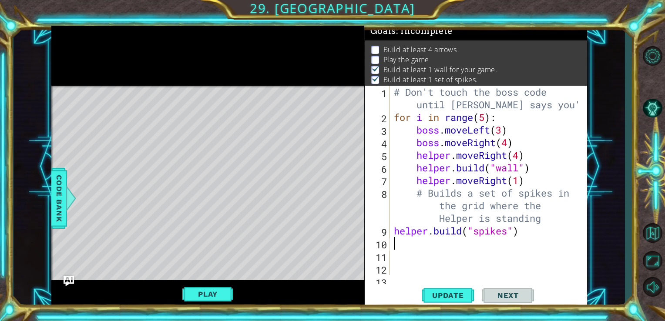
type textarea "h"
click at [59, 203] on span "Code Bank" at bounding box center [59, 198] width 14 height 53
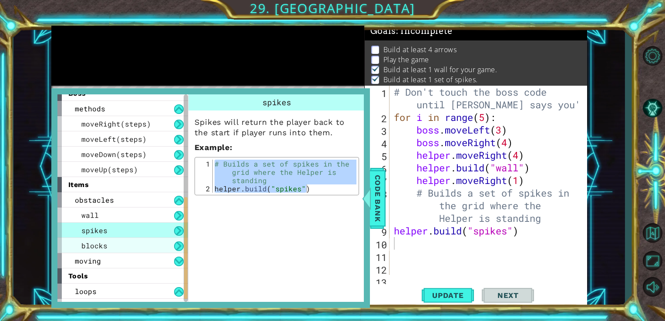
scroll to position [218, 0]
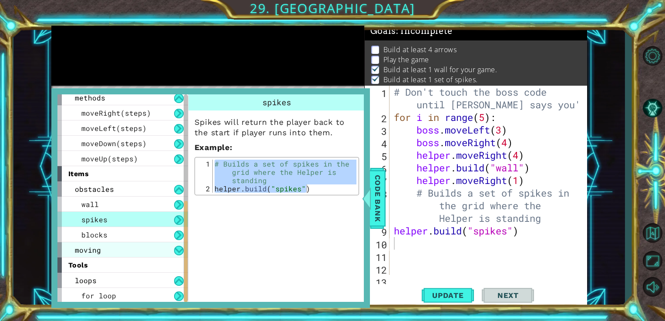
drag, startPoint x: 186, startPoint y: 196, endPoint x: 181, endPoint y: 256, distance: 60.4
click at [181, 256] on div "helper methods moveLeft(steps) moveRight(steps) moveUp(steps) moveDown(steps) b…" at bounding box center [122, 199] width 131 height 208
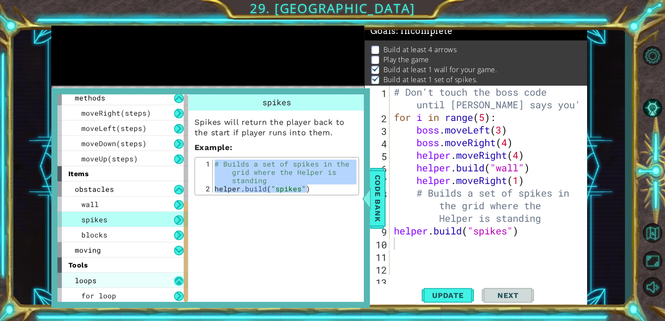
click at [175, 279] on button at bounding box center [179, 282] width 10 height 10
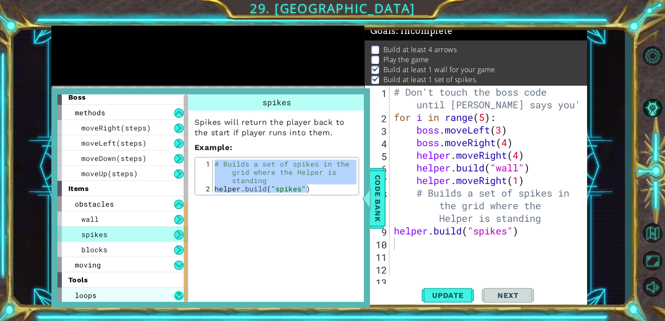
click at [183, 291] on button at bounding box center [179, 296] width 10 height 10
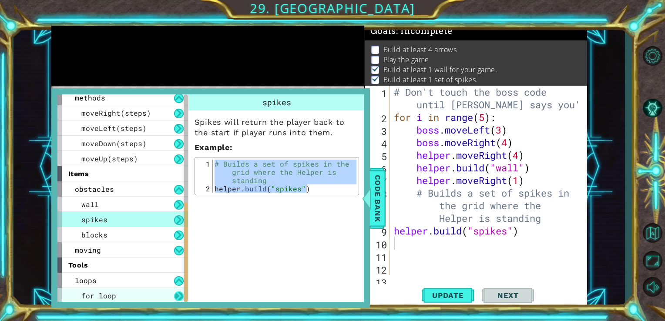
click at [179, 294] on button at bounding box center [179, 297] width 10 height 10
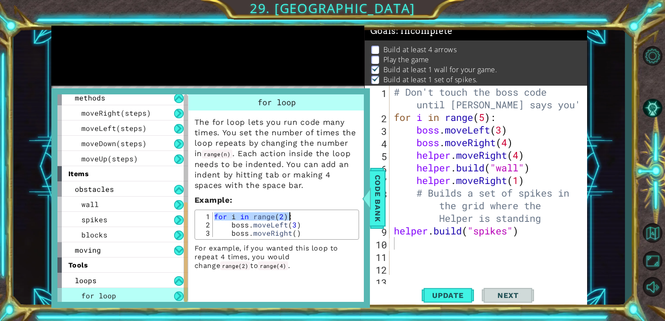
drag, startPoint x: 213, startPoint y: 216, endPoint x: 288, endPoint y: 217, distance: 75.4
click at [288, 217] on div "for i in range ( 2 ) : boss . moveLeft ( 3 ) boss . moveRight ( )" at bounding box center [285, 233] width 144 height 41
drag, startPoint x: 288, startPoint y: 217, endPoint x: 293, endPoint y: 216, distance: 5.1
drag, startPoint x: 293, startPoint y: 216, endPoint x: 255, endPoint y: 252, distance: 52.1
click at [255, 252] on p "For example, if you wanted this loop to repeat 4 times, you would change range(…" at bounding box center [277, 257] width 165 height 26
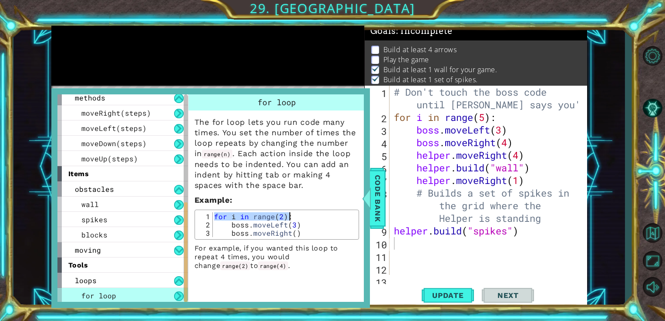
click at [213, 214] on div "for i in range ( 2 ) : boss . moveLeft ( 3 ) boss . moveRight ( )" at bounding box center [285, 225] width 144 height 25
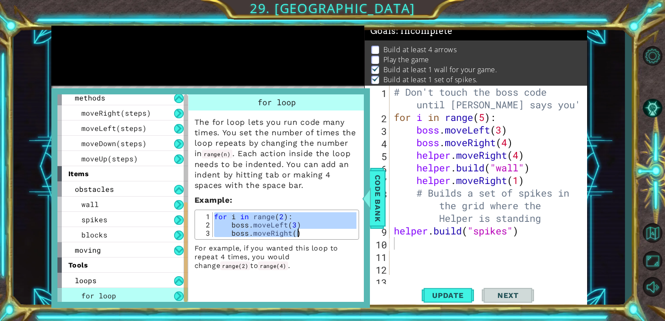
drag, startPoint x: 213, startPoint y: 214, endPoint x: 313, endPoint y: 240, distance: 103.3
click at [313, 240] on div "for i in range(2): 1 2 3 for i in range ( 2 ) : boss . moveLeft ( 3 ) boss . mo…" at bounding box center [277, 225] width 165 height 30
type textarea "boss.moveLeft(3) boss.moveRight()"
drag, startPoint x: 313, startPoint y: 240, endPoint x: 268, endPoint y: 226, distance: 47.0
type textarea "[DOMAIN_NAME]("spikes")"
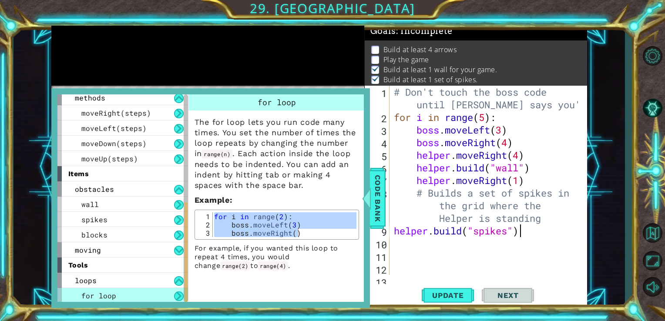
click at [520, 229] on div "# Don't touch the boss code until [PERSON_NAME] says you're ready for i in rang…" at bounding box center [487, 199] width 191 height 227
paste textarea "boss.moveRight()"
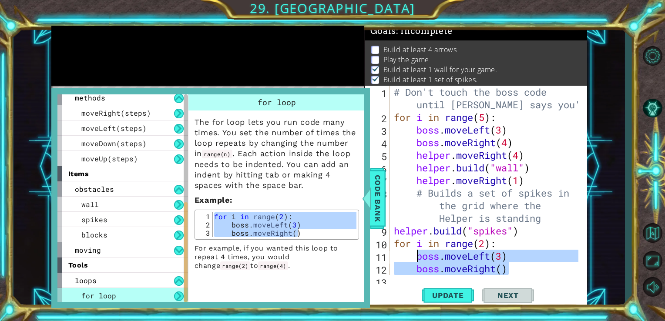
drag, startPoint x: 514, startPoint y: 270, endPoint x: 417, endPoint y: 258, distance: 97.8
click at [417, 258] on div "# Don't touch the boss code until [PERSON_NAME] says you're ready for i in rang…" at bounding box center [487, 199] width 191 height 227
type textarea "boss.moveLeft(3) boss.moveRight()"
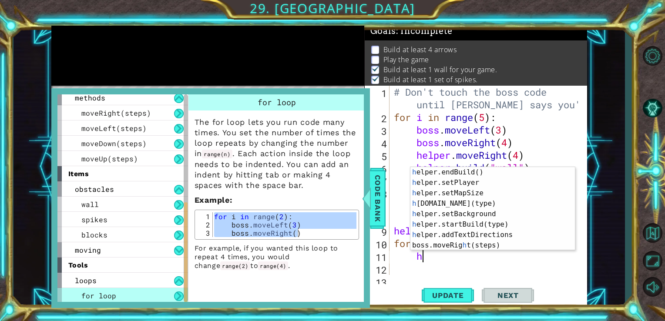
scroll to position [63, 0]
click at [465, 206] on div "h elper.endBuild() press enter h elper.setPlayer press enter h elper.setMapSize…" at bounding box center [490, 219] width 158 height 105
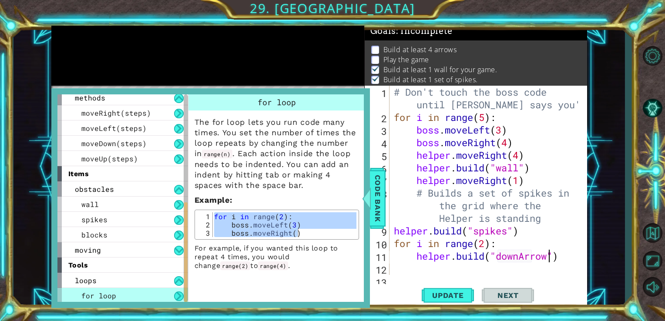
scroll to position [0, 7]
click at [485, 245] on div "# Don't touch the boss code until [PERSON_NAME] says you're ready for i in rang…" at bounding box center [487, 199] width 191 height 227
type textarea "for i in range(4):"
click at [369, 194] on div at bounding box center [366, 199] width 11 height 26
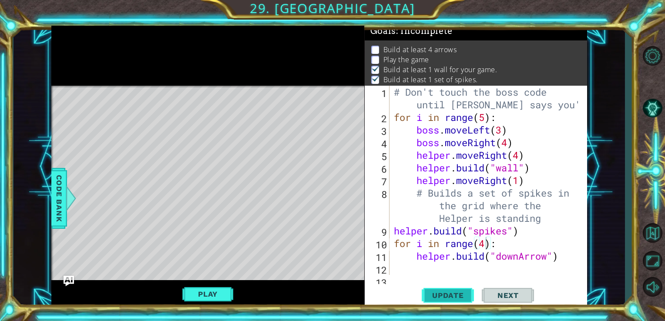
click at [439, 292] on span "Update" at bounding box center [448, 295] width 49 height 9
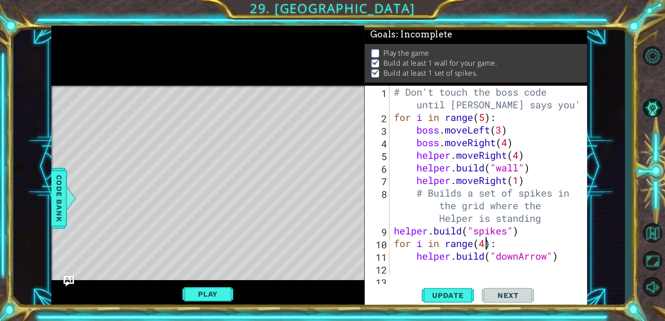
scroll to position [7, 0]
click at [213, 298] on button "Play" at bounding box center [207, 294] width 51 height 17
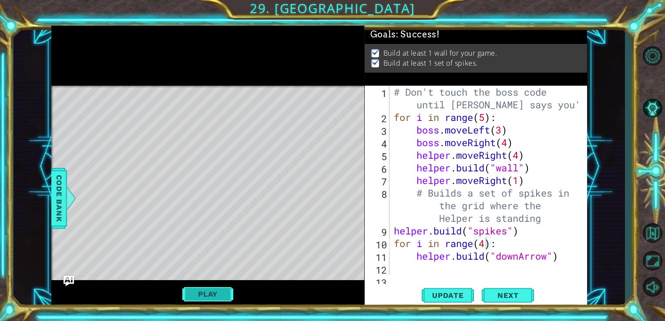
scroll to position [0, 0]
click at [500, 292] on button "Next" at bounding box center [508, 297] width 52 height 22
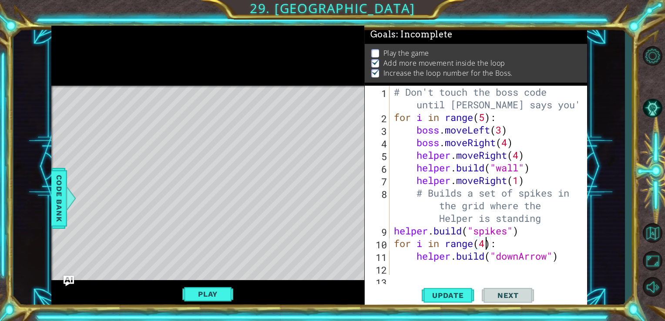
scroll to position [7, 0]
click at [206, 295] on button "Play" at bounding box center [207, 294] width 51 height 17
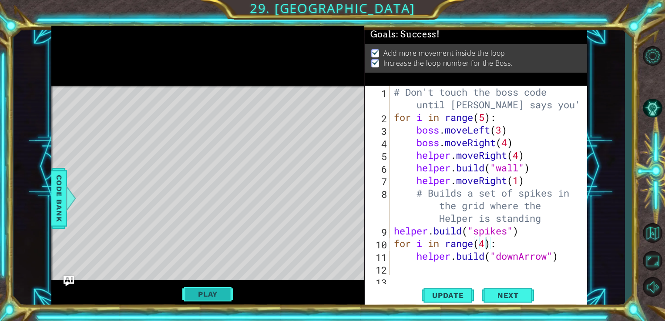
scroll to position [0, 0]
click at [490, 301] on button "Next" at bounding box center [508, 296] width 52 height 22
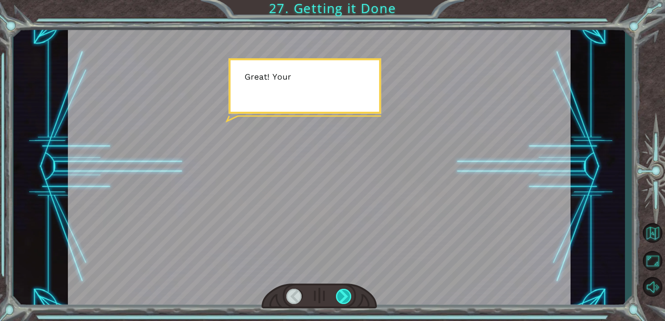
click at [347, 295] on div at bounding box center [344, 296] width 16 height 15
click at [346, 297] on div at bounding box center [344, 296] width 16 height 15
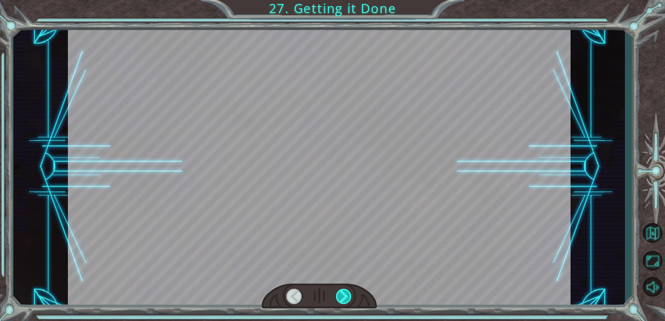
click at [341, 297] on div at bounding box center [344, 296] width 16 height 15
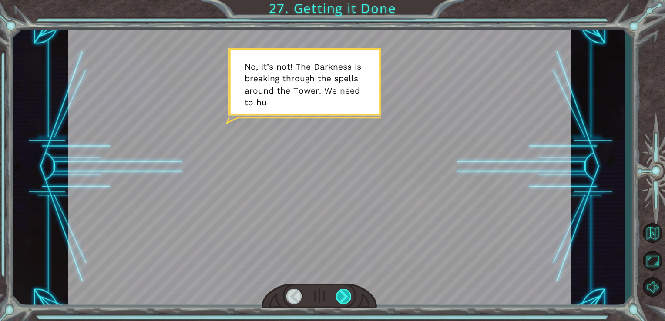
click at [341, 297] on div at bounding box center [344, 296] width 16 height 15
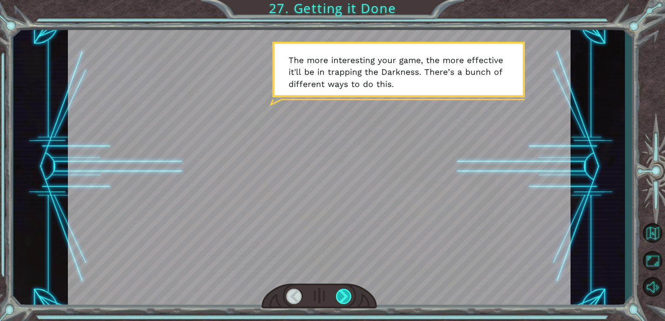
click at [345, 297] on div at bounding box center [344, 296] width 16 height 15
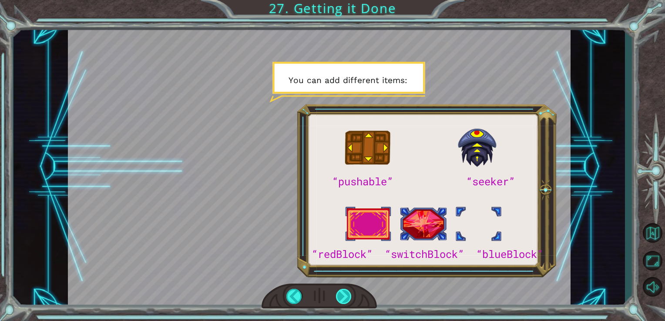
click at [344, 293] on div at bounding box center [344, 296] width 16 height 15
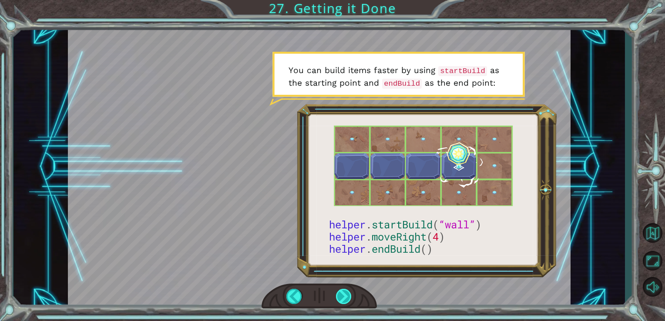
click at [351, 292] on div at bounding box center [344, 296] width 16 height 15
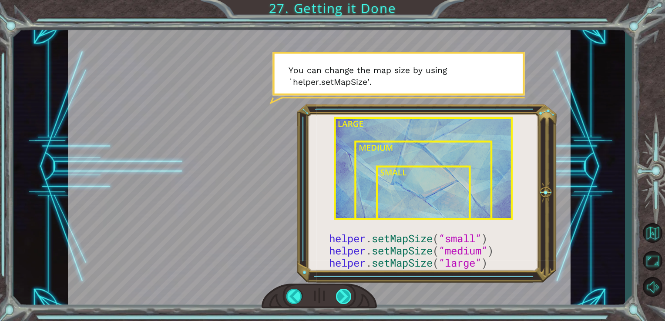
click at [344, 296] on div at bounding box center [344, 296] width 16 height 15
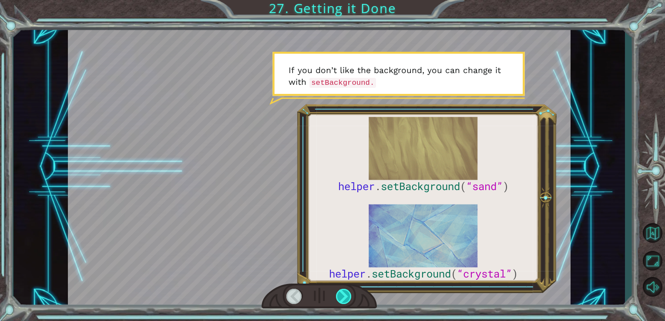
click at [344, 294] on div at bounding box center [344, 296] width 16 height 15
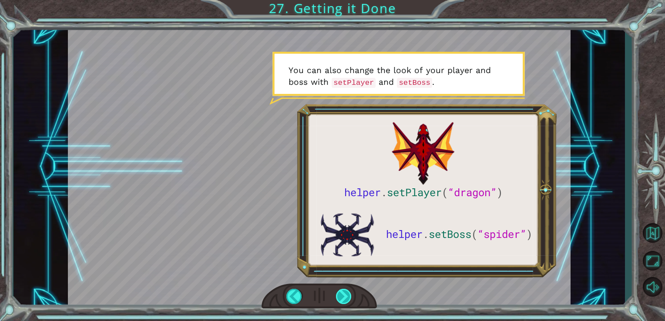
click at [346, 297] on div at bounding box center [344, 296] width 16 height 15
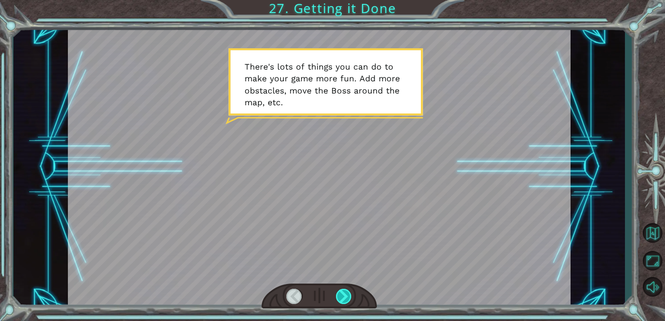
click at [344, 295] on div at bounding box center [344, 296] width 16 height 15
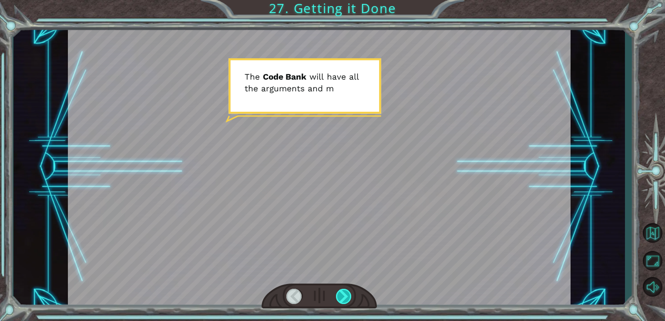
click at [344, 295] on div at bounding box center [344, 296] width 16 height 15
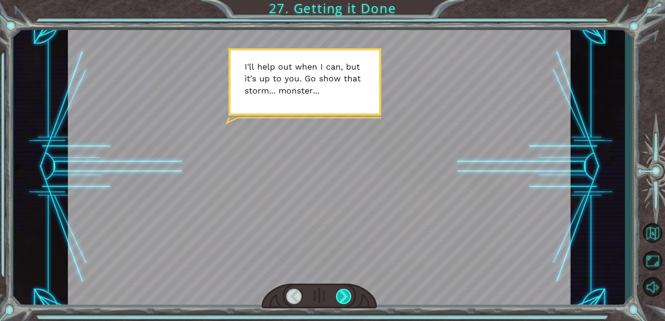
click at [344, 295] on div at bounding box center [344, 296] width 16 height 15
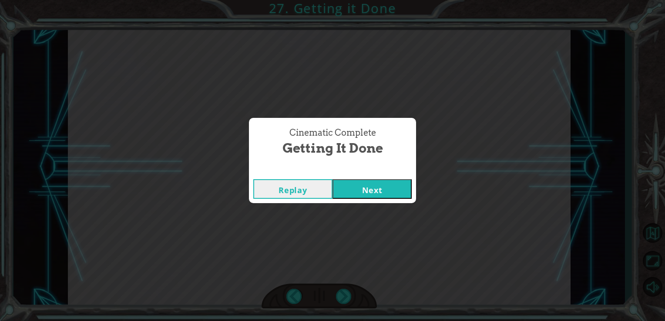
click at [399, 199] on button "Next" at bounding box center [372, 189] width 79 height 20
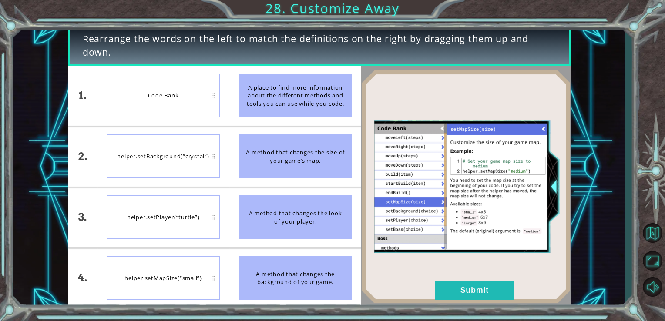
click at [267, 269] on div "A method that changes the background of your game." at bounding box center [295, 279] width 113 height 44
click at [494, 284] on button "Submit" at bounding box center [474, 291] width 79 height 20
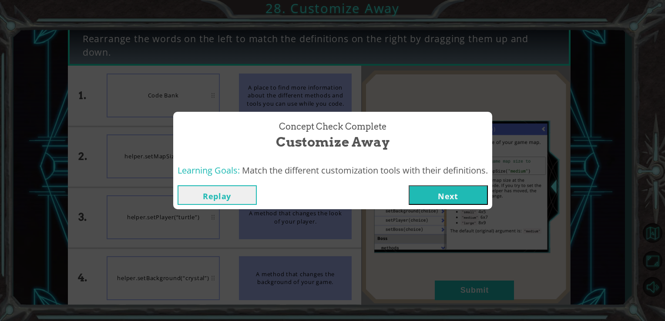
click at [460, 195] on button "Next" at bounding box center [448, 196] width 79 height 20
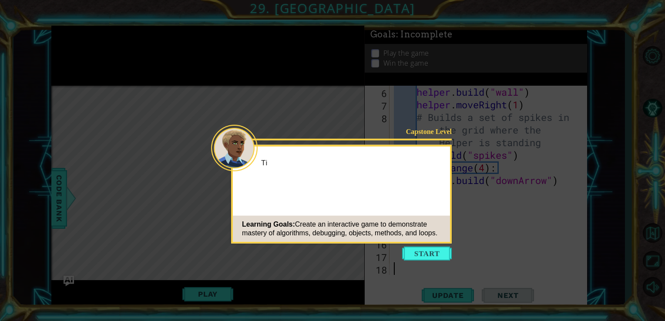
scroll to position [75, 0]
click at [409, 255] on button "Start" at bounding box center [427, 254] width 50 height 14
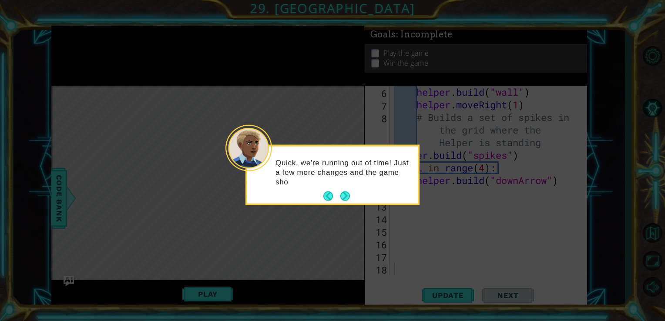
click at [351, 196] on div "Quick, we're running out of time! Just a few more changes and the game sho" at bounding box center [333, 175] width 174 height 61
click at [349, 196] on button "Next" at bounding box center [346, 197] width 10 height 10
click at [348, 196] on button "Next" at bounding box center [346, 196] width 10 height 10
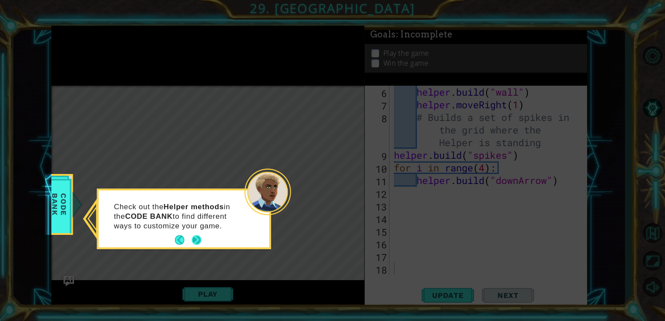
click at [193, 238] on button "Next" at bounding box center [197, 241] width 10 height 10
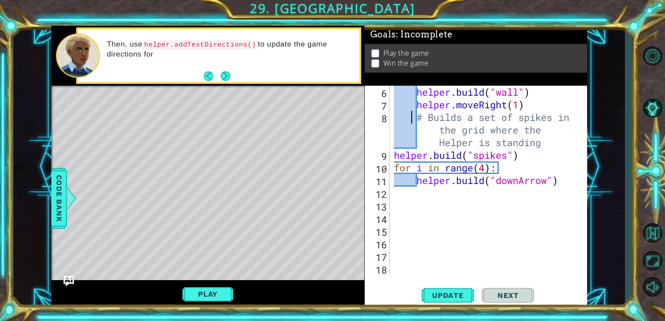
click at [411, 114] on div "helper . build ( "wall" ) helper . moveRight ( 1 ) # Builds a set of spikes in …" at bounding box center [487, 193] width 191 height 215
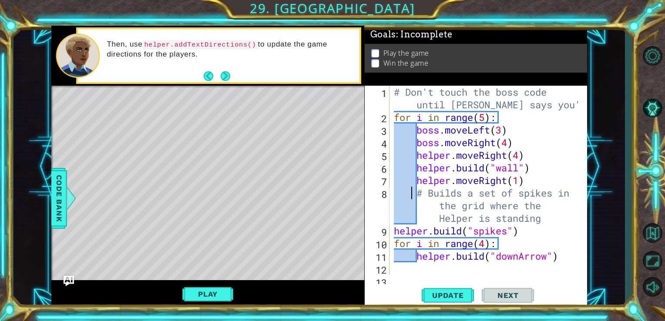
scroll to position [0, 0]
click at [530, 130] on div "# Don't touch the boss code until [PERSON_NAME] says you're ready for i in rang…" at bounding box center [487, 199] width 191 height 227
type textarea "boss.moveLeft(3)"
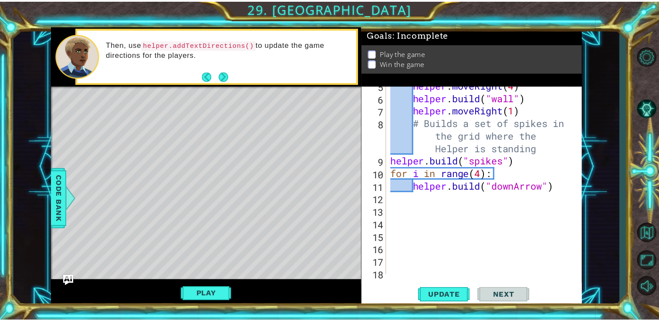
scroll to position [75, 0]
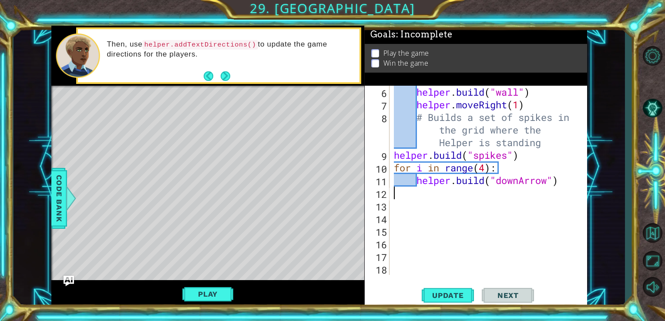
click at [467, 197] on div "helper . moveRight ( 4 ) helper . build ( "wall" ) helper . moveRight ( 1 ) # B…" at bounding box center [487, 180] width 191 height 215
click at [444, 288] on button "Update" at bounding box center [448, 295] width 52 height 22
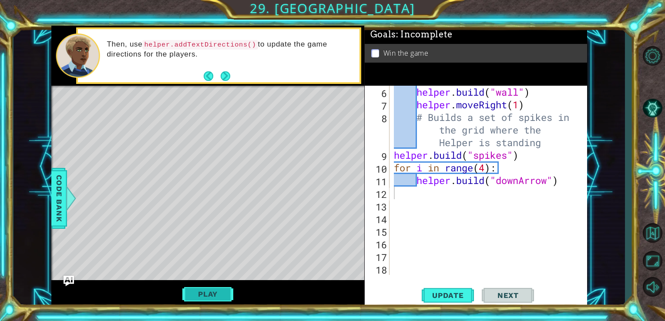
click at [211, 290] on button "Play" at bounding box center [207, 294] width 51 height 17
click at [514, 294] on span "Next" at bounding box center [508, 295] width 39 height 9
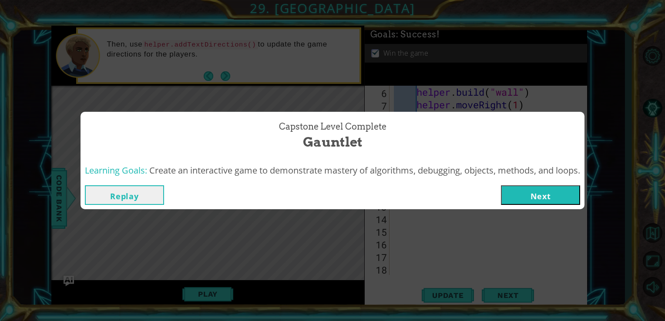
click at [551, 201] on button "Next" at bounding box center [540, 196] width 79 height 20
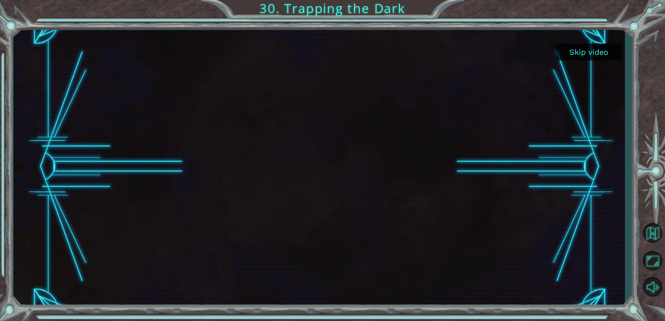
click at [598, 52] on button "Skip video" at bounding box center [589, 52] width 65 height 17
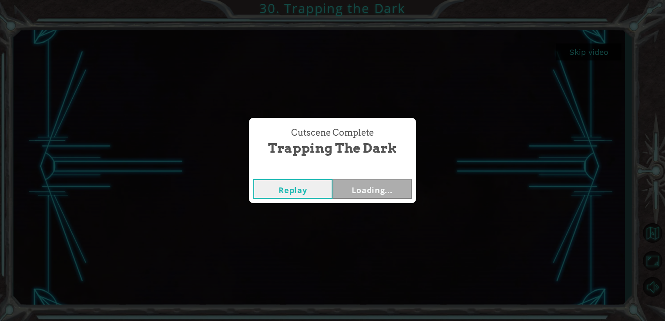
click at [598, 52] on div "Cutscene Complete Trapping the Dark Replay Loading..." at bounding box center [332, 160] width 665 height 321
click at [402, 186] on button "Next" at bounding box center [372, 189] width 79 height 20
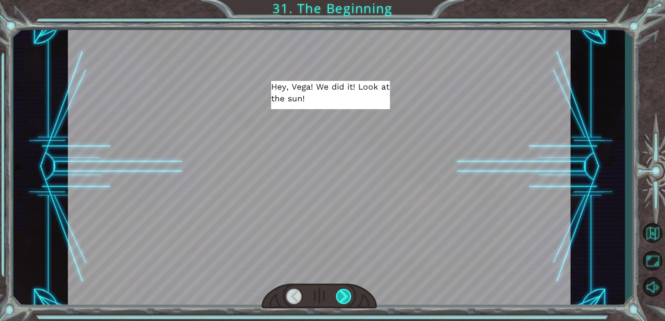
click at [339, 297] on div at bounding box center [344, 296] width 16 height 15
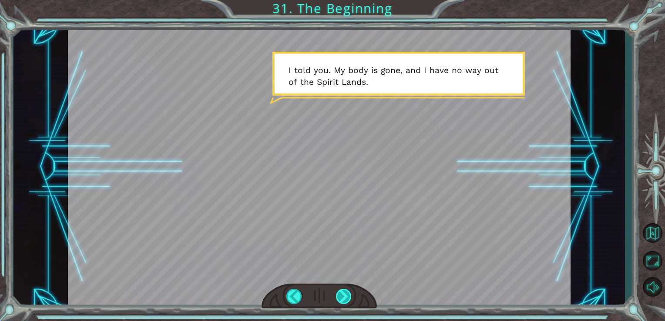
click at [339, 297] on div at bounding box center [344, 296] width 16 height 15
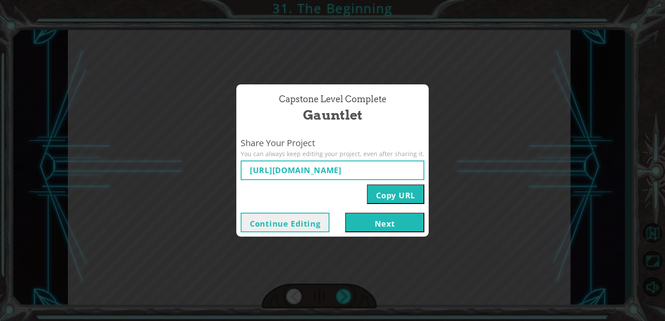
type input "[URL][DOMAIN_NAME]"
click at [391, 198] on button "Copy URL" at bounding box center [395, 195] width 57 height 20
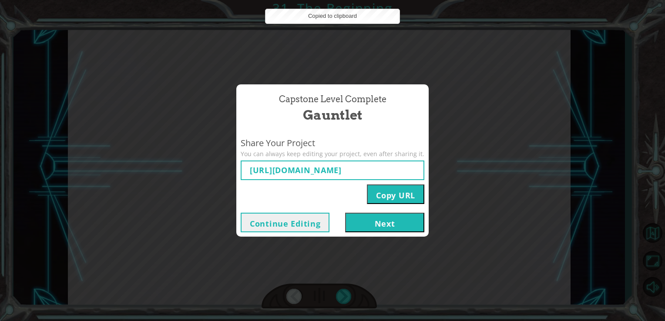
drag, startPoint x: 391, startPoint y: 198, endPoint x: 382, endPoint y: 227, distance: 31.1
click at [382, 227] on button "Next" at bounding box center [384, 223] width 79 height 20
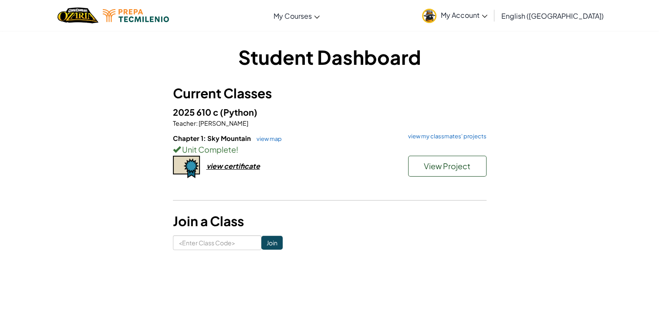
click at [492, 20] on link "My Account" at bounding box center [455, 15] width 74 height 27
